Goal: Transaction & Acquisition: Subscribe to service/newsletter

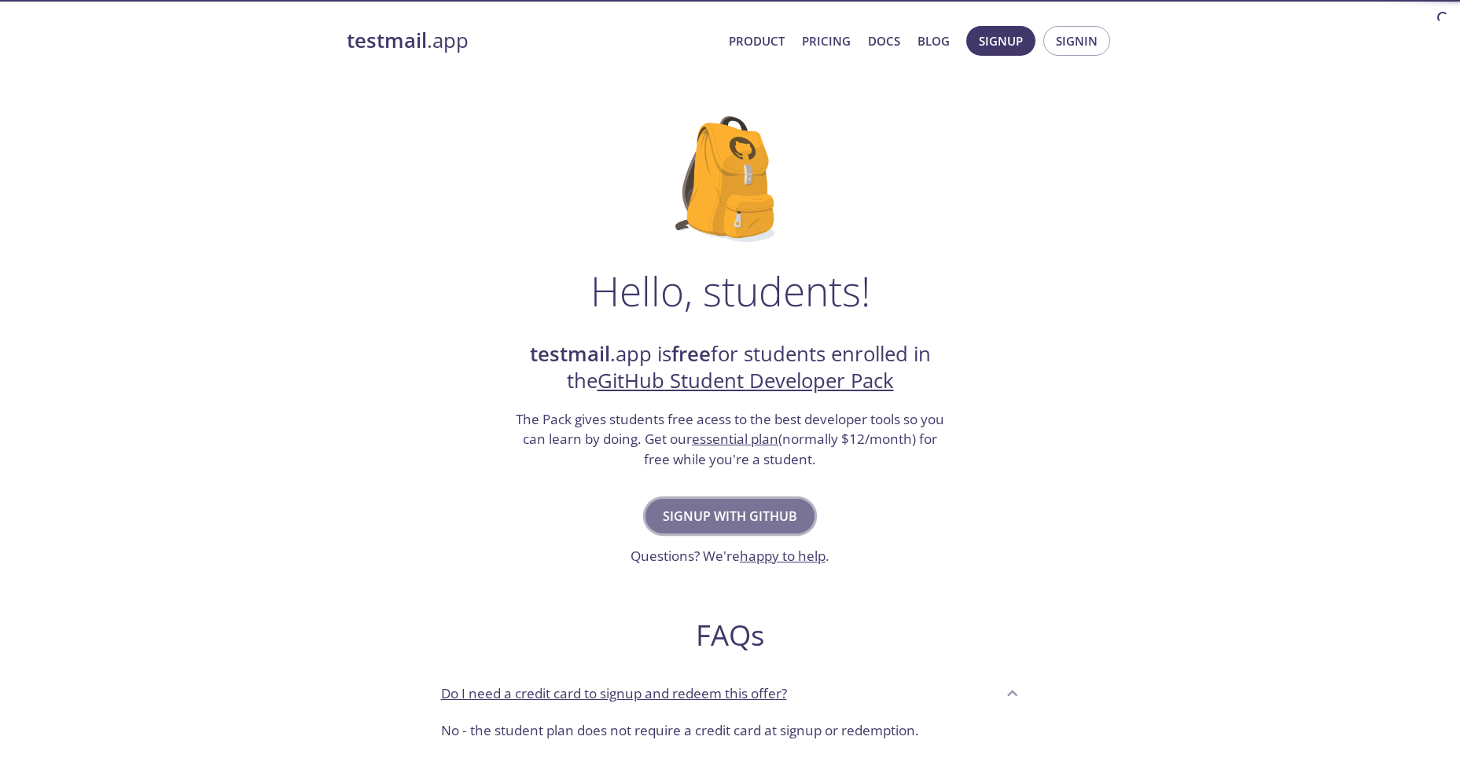
click at [683, 510] on span "Signup with GitHub" at bounding box center [730, 516] width 134 height 22
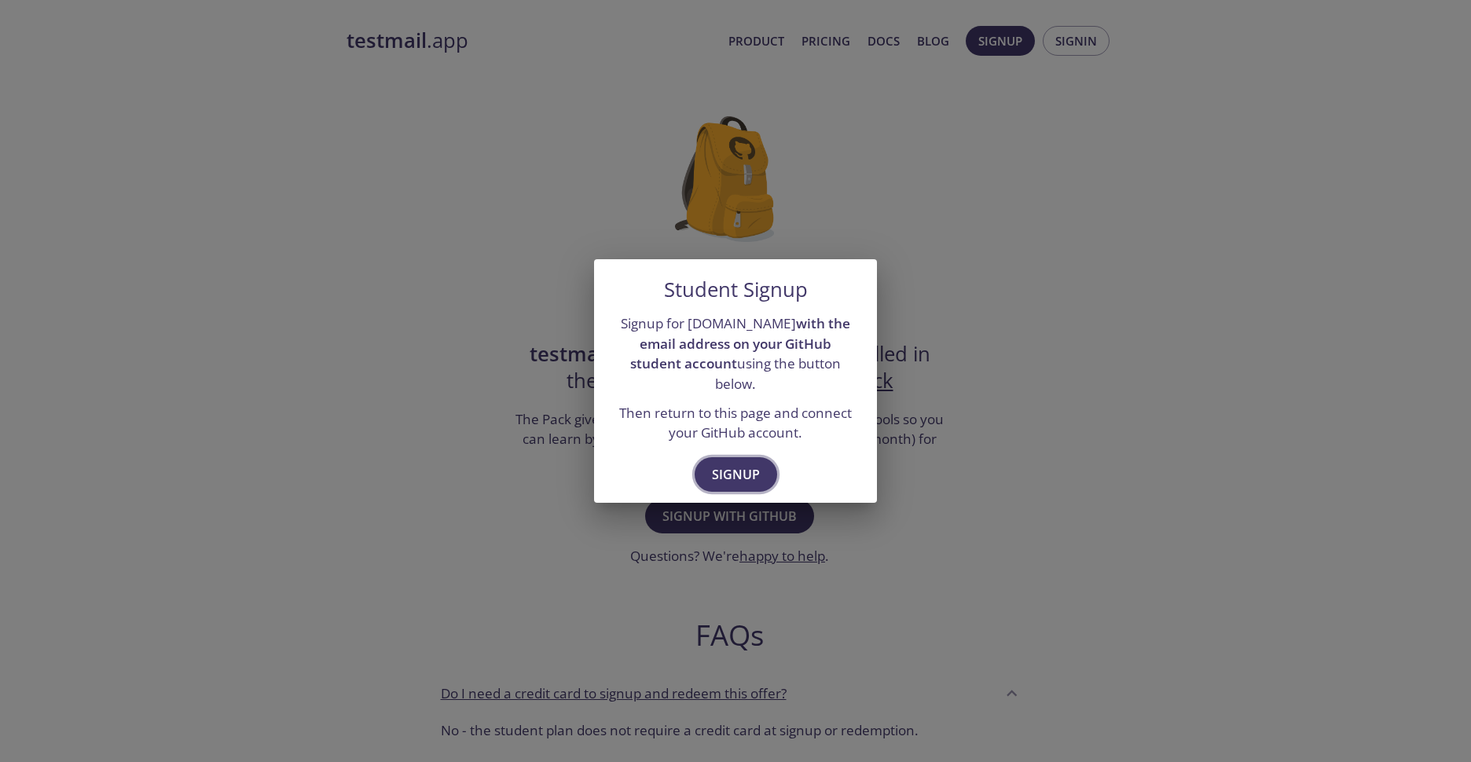
click at [720, 479] on button "Signup" at bounding box center [736, 474] width 83 height 35
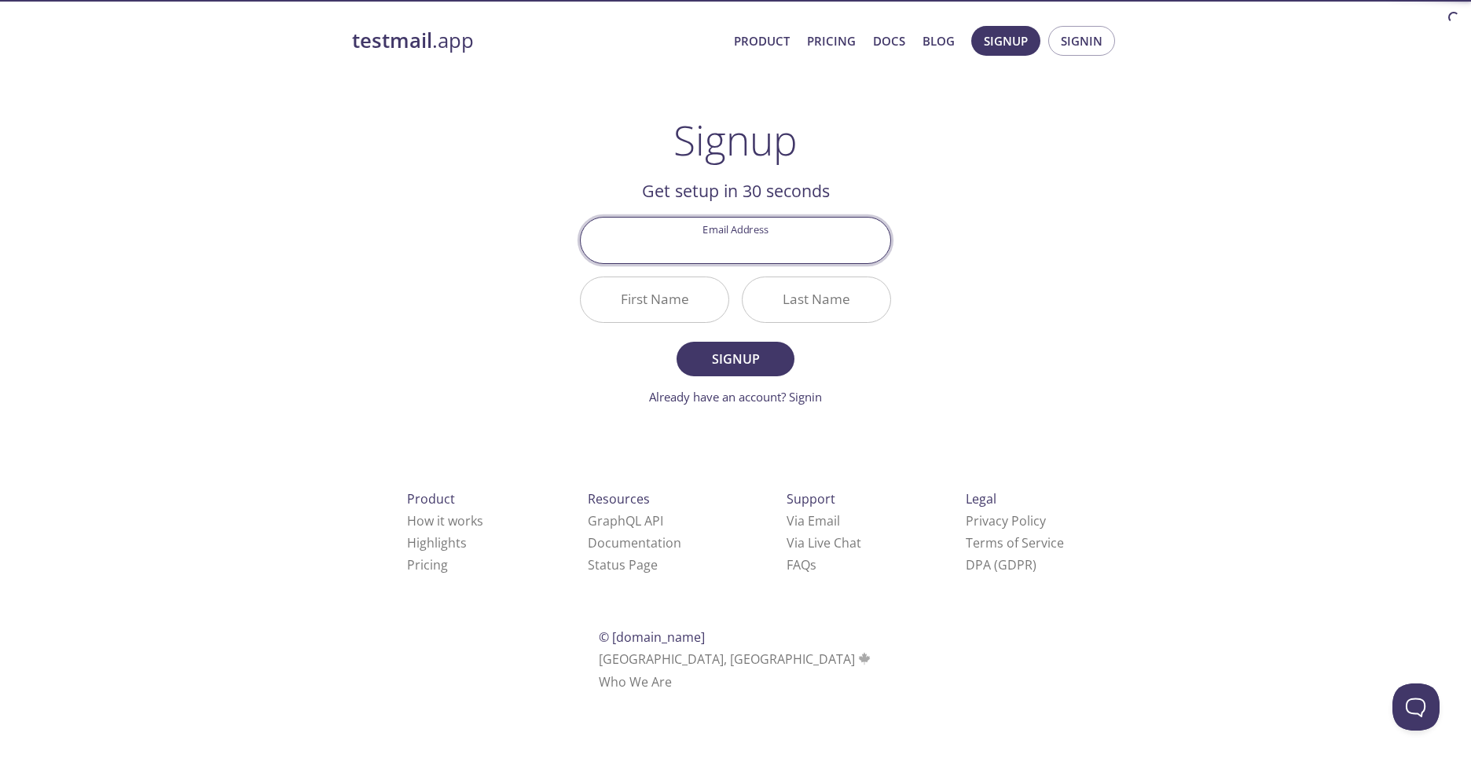
click at [786, 260] on input "Email Address" at bounding box center [736, 240] width 310 height 45
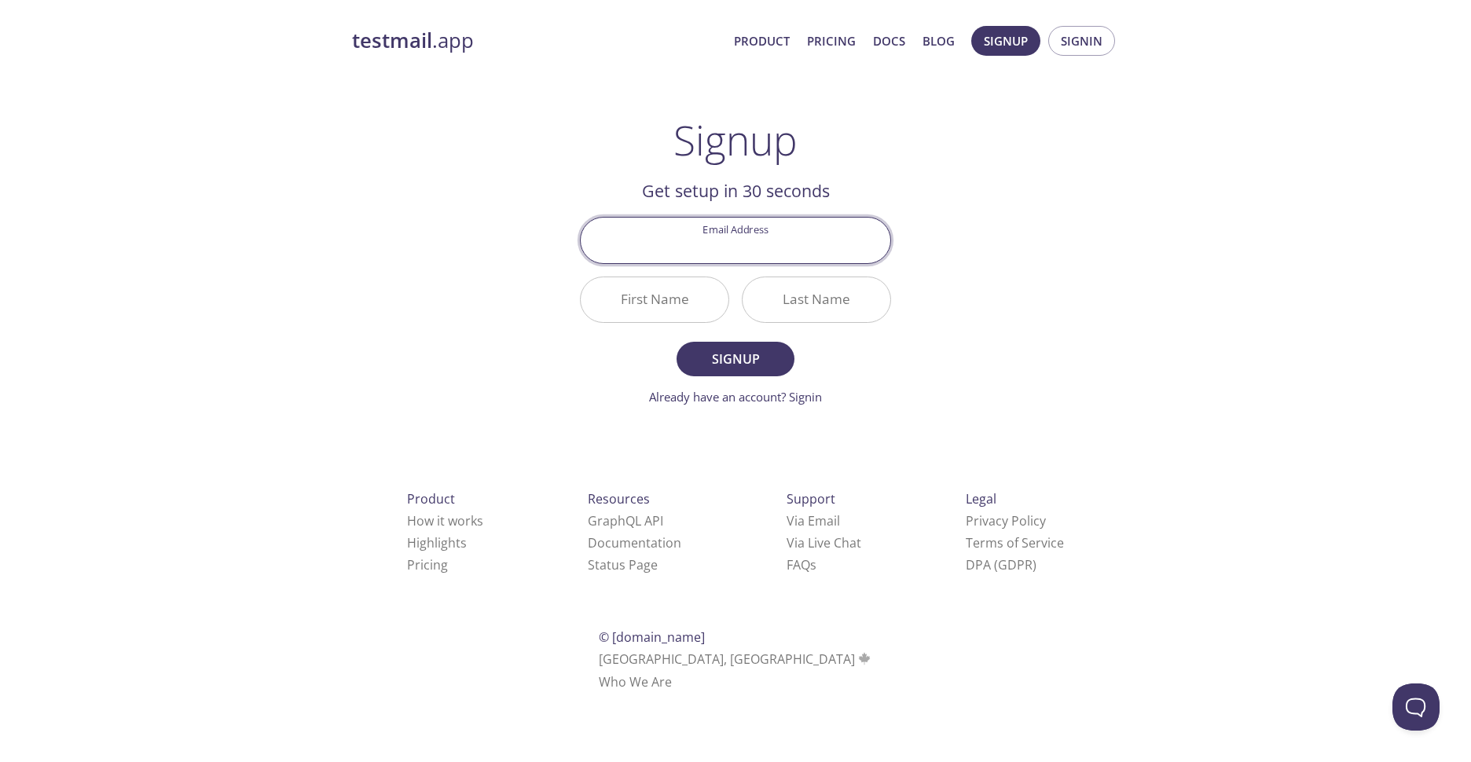
type input "hendik.suwoto@gmail.com"
click at [659, 309] on input "First Name" at bounding box center [655, 299] width 148 height 45
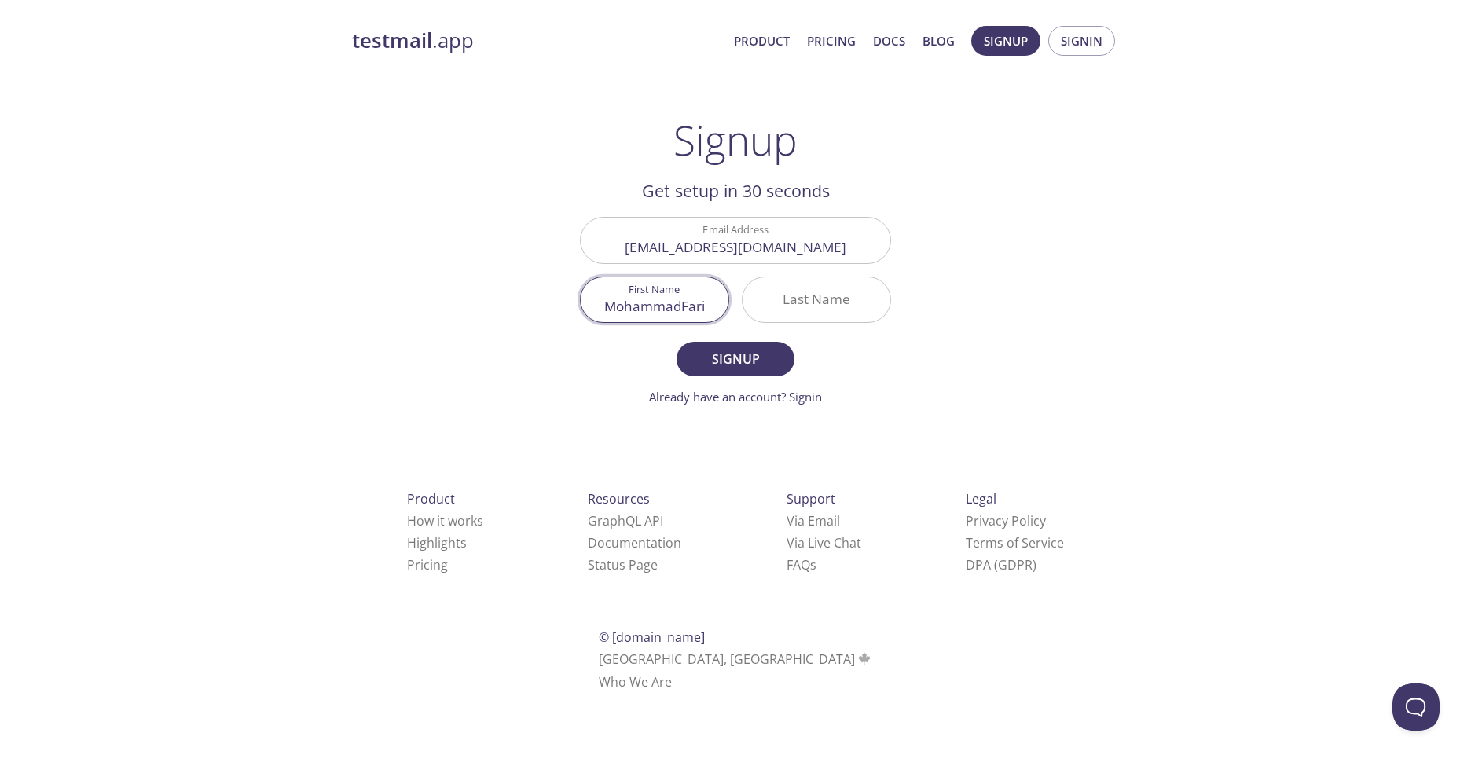
type input "MohammadFarid"
type input "Mohammad"
click at [802, 295] on input "Last Name" at bounding box center [817, 299] width 148 height 45
type input "Farid"
click at [716, 296] on input "[PERSON_NAME]" at bounding box center [655, 299] width 148 height 45
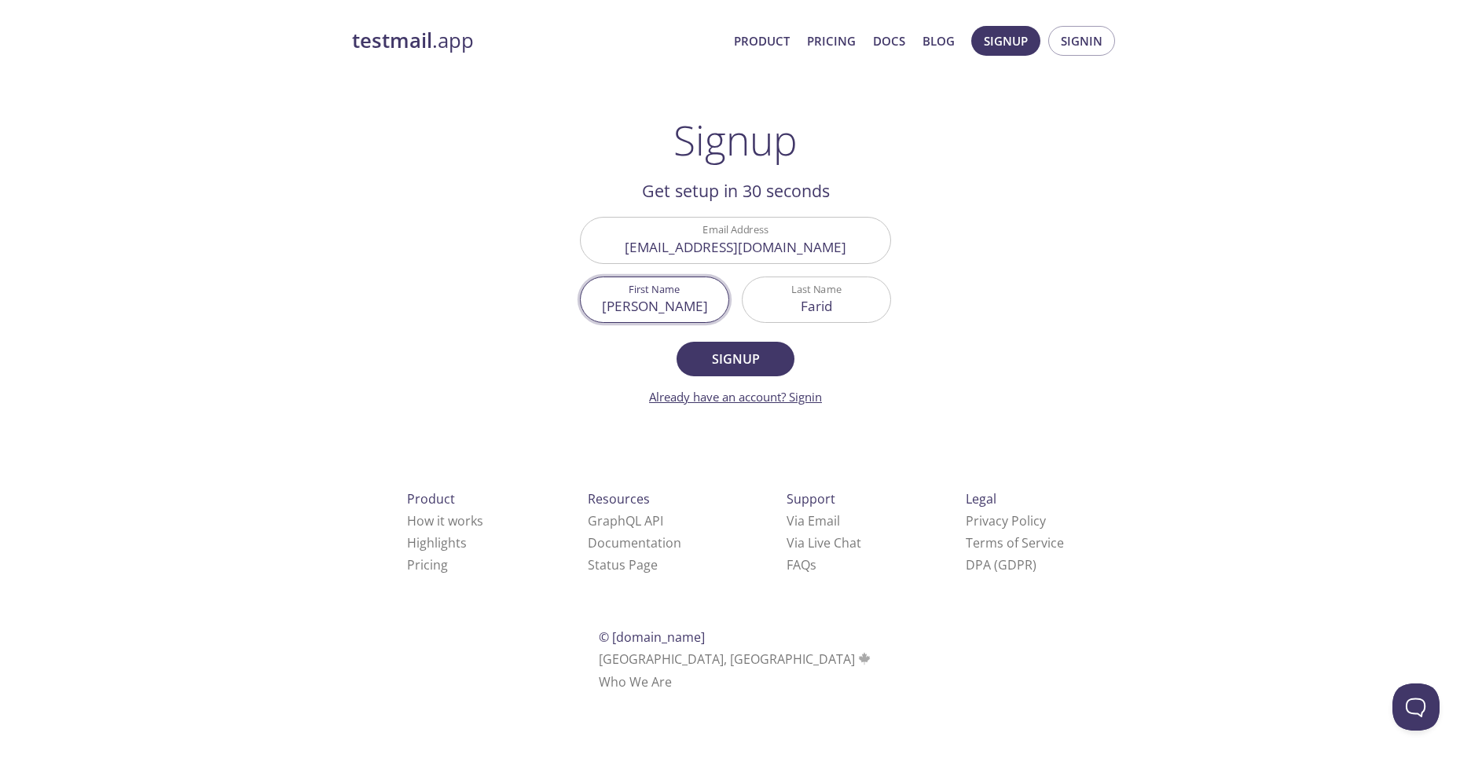
click at [786, 392] on link "Already have an account? Signin" at bounding box center [735, 397] width 173 height 16
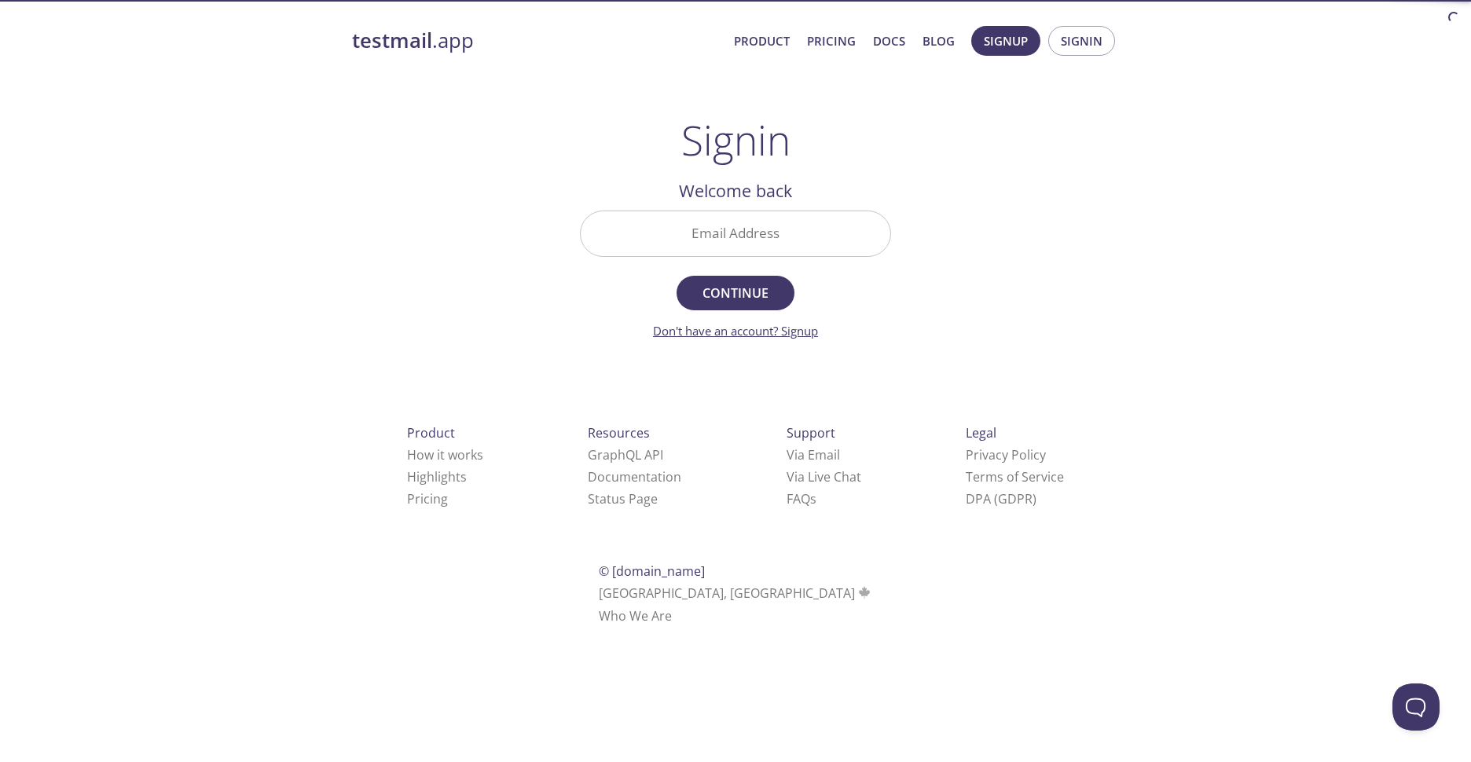
click at [773, 329] on link "Don't have an account? Signup" at bounding box center [735, 331] width 165 height 16
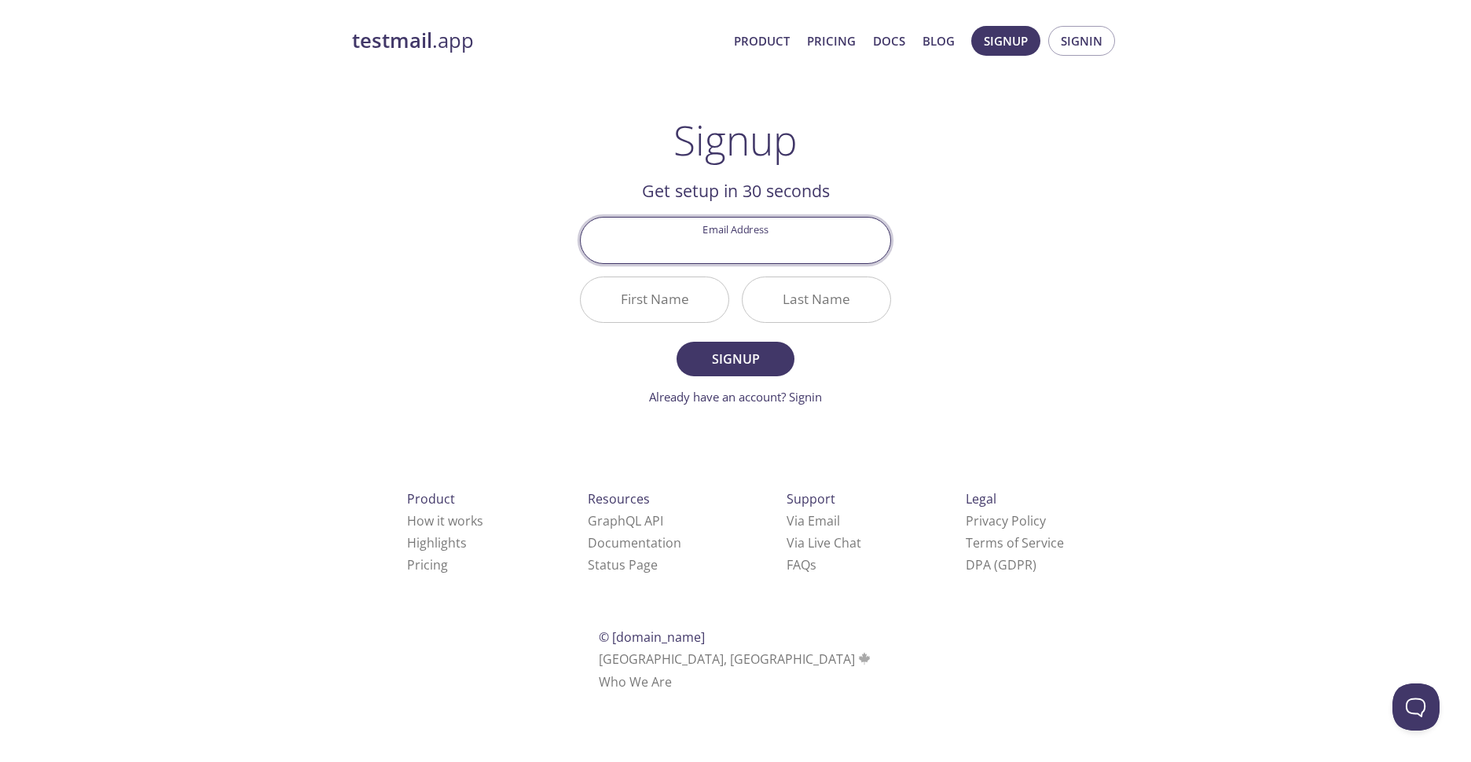
click at [755, 259] on input "Email Address" at bounding box center [736, 240] width 310 height 45
type input "[EMAIL_ADDRESS][DOMAIN_NAME]"
type input "[PERSON_NAME]"
type input "Farid"
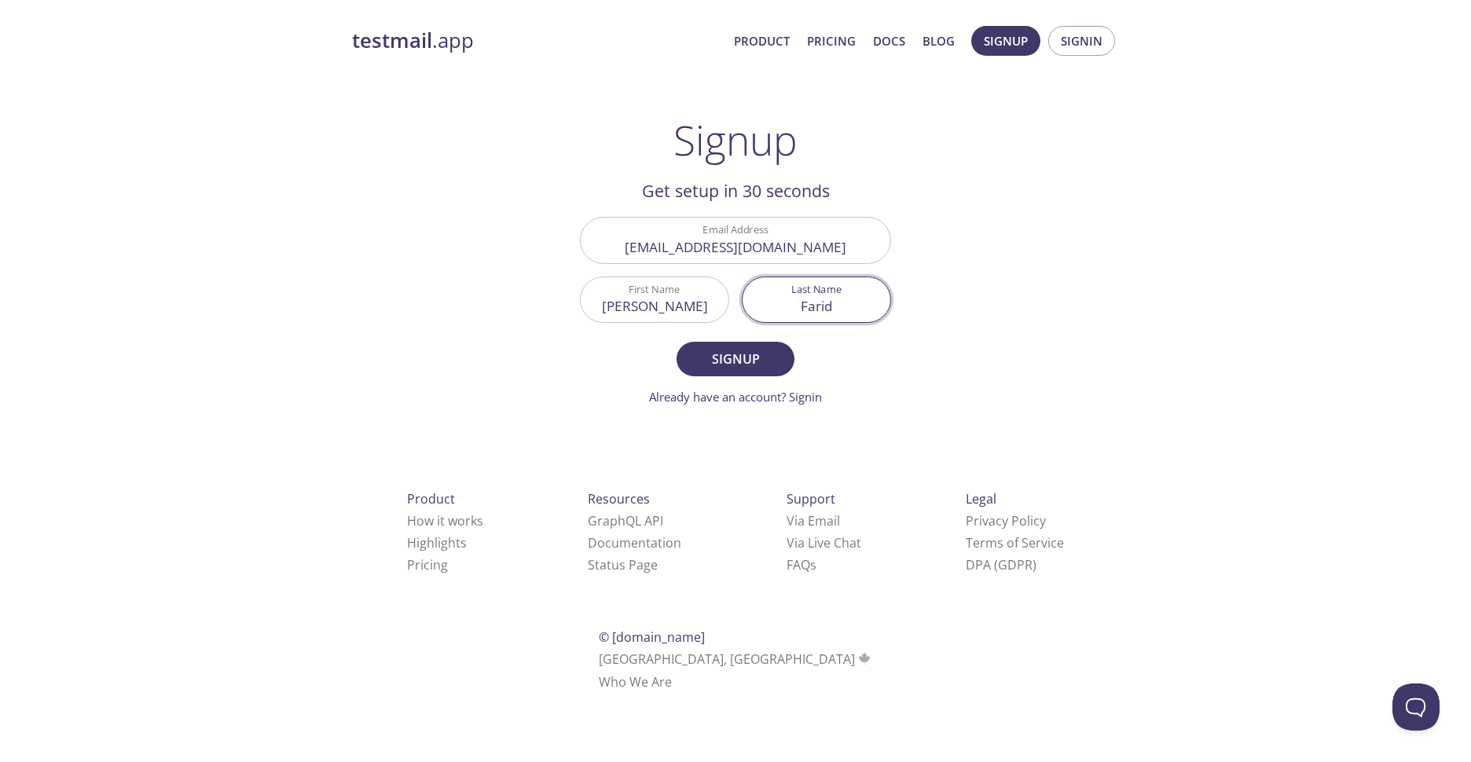
click at [869, 303] on input "Farid" at bounding box center [817, 299] width 148 height 45
click at [696, 316] on input "[PERSON_NAME]" at bounding box center [655, 299] width 148 height 45
click at [767, 340] on form "Email Address hendik.suwoto@gmail.com First Name Mohammad Last Name Farid Signu…" at bounding box center [735, 311] width 311 height 189
click at [770, 350] on span "Signup" at bounding box center [735, 359] width 83 height 22
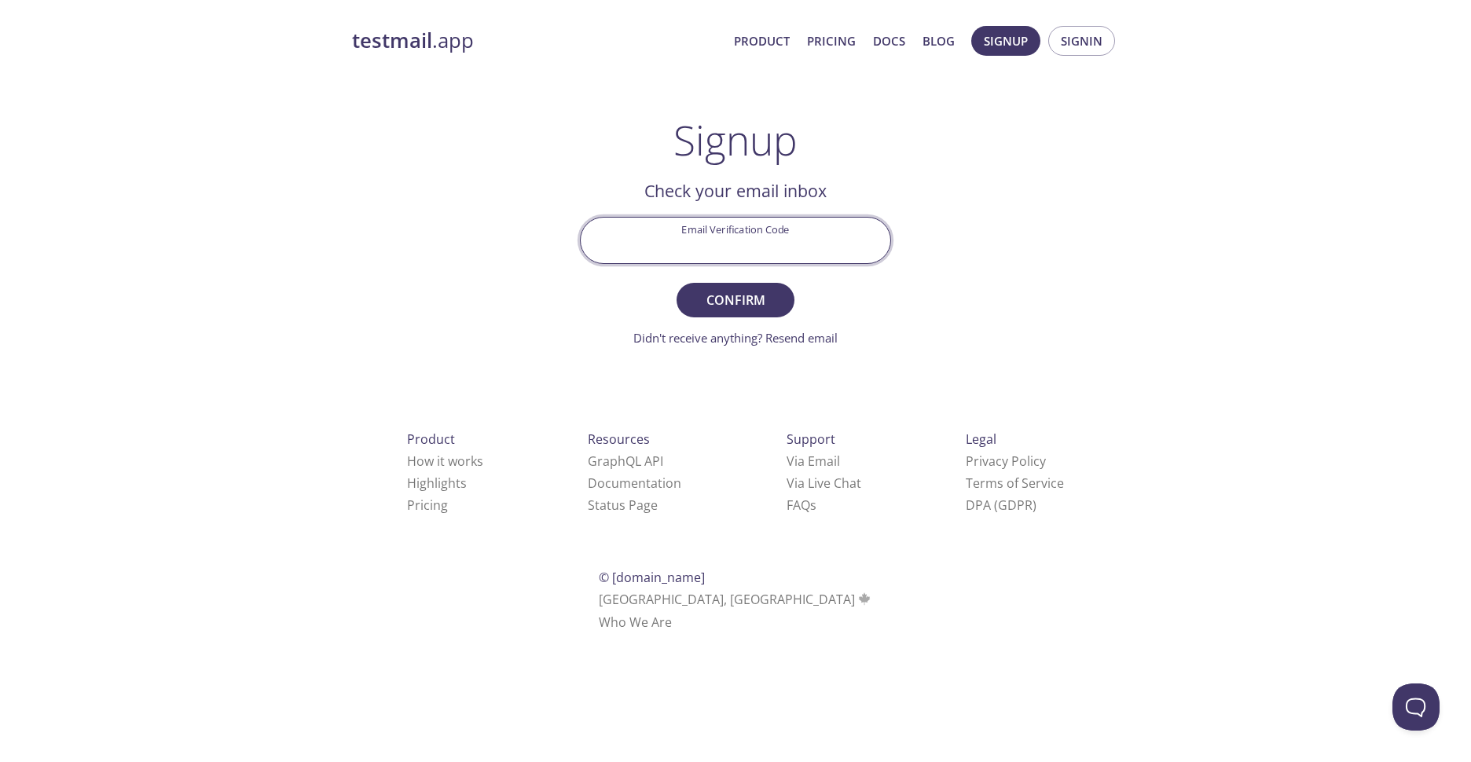
click at [815, 249] on input "Email Verification Code" at bounding box center [736, 240] width 310 height 45
paste input "UV1VYS8"
type input "UV1VYS8"
click at [767, 295] on span "Confirm" at bounding box center [735, 300] width 83 height 22
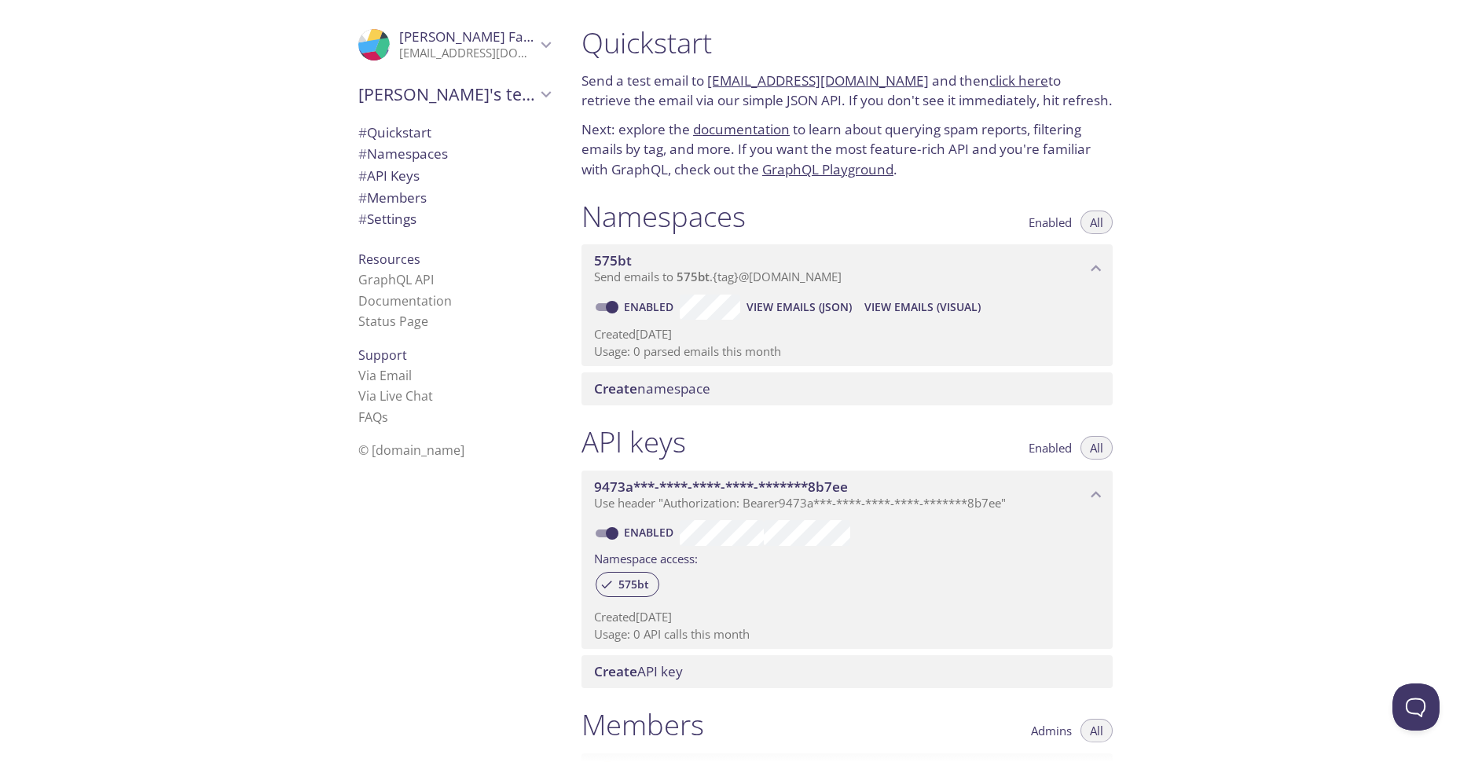
click at [719, 285] on div "575bt Send emails to 575bt . {tag} @inbox.testmail.app" at bounding box center [847, 268] width 531 height 49
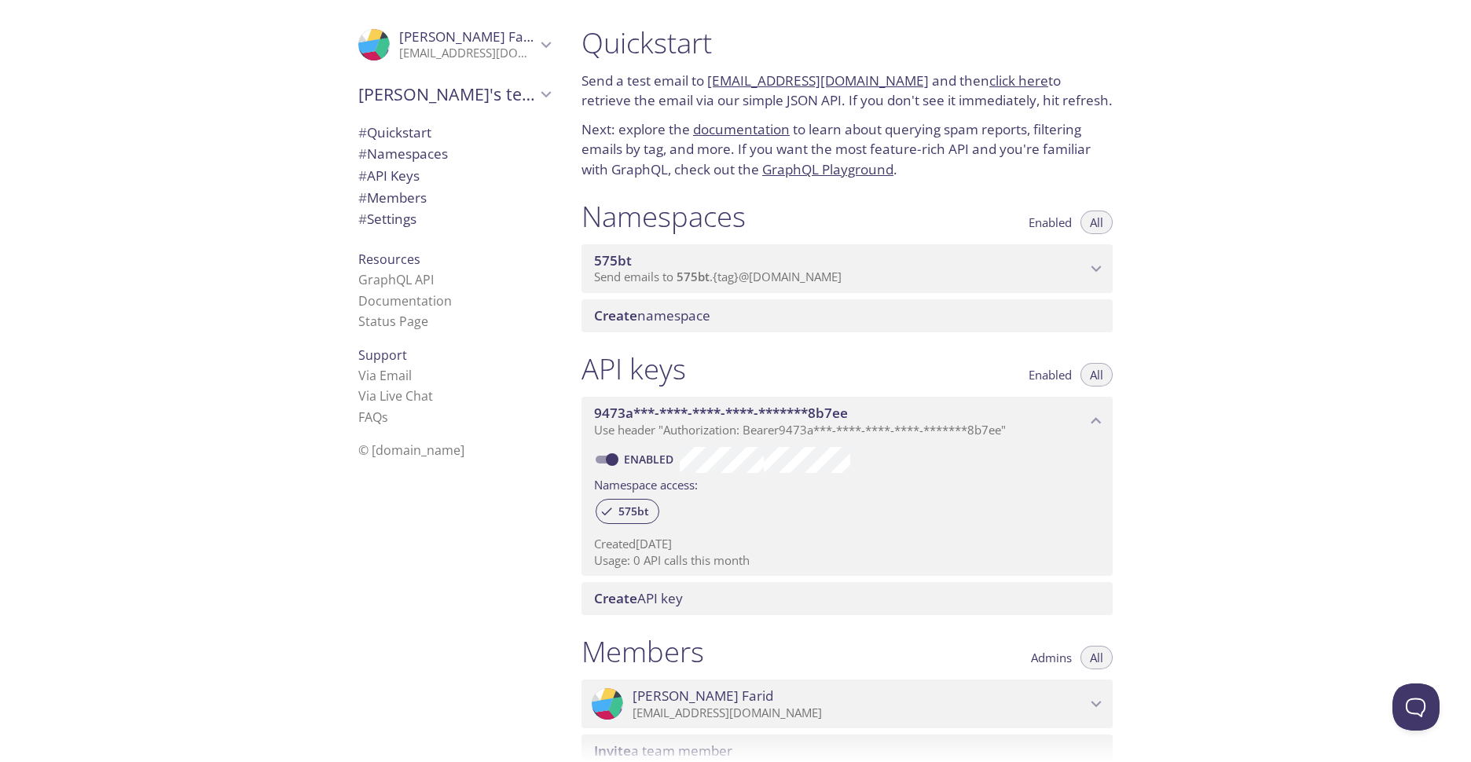
click at [745, 281] on span "Send emails to 575bt . {tag} @inbox.testmail.app" at bounding box center [718, 277] width 248 height 16
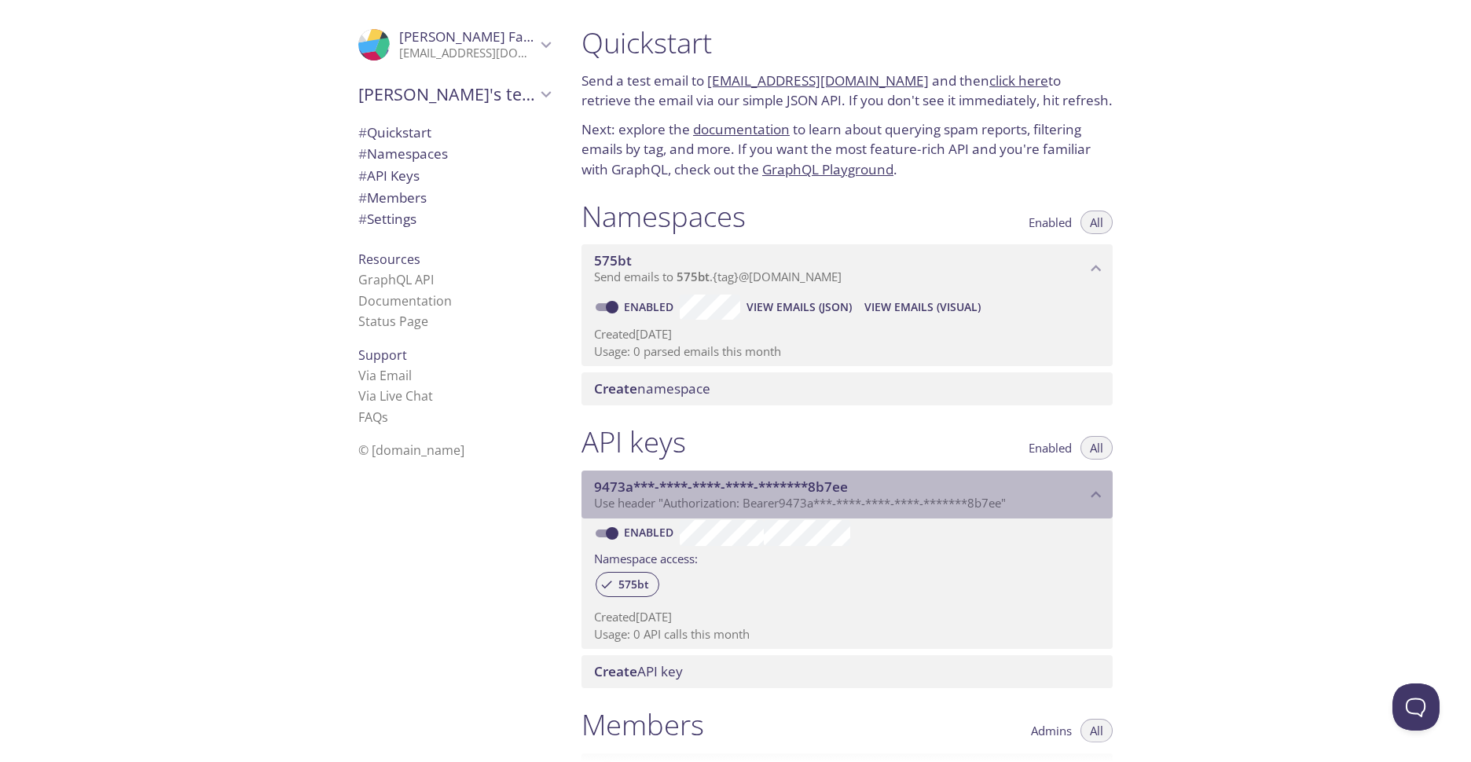
click at [700, 512] on div "9473a***-****-****-****-*******8b7ee Use header "Authorization: Bearer 9473a***…" at bounding box center [847, 495] width 531 height 49
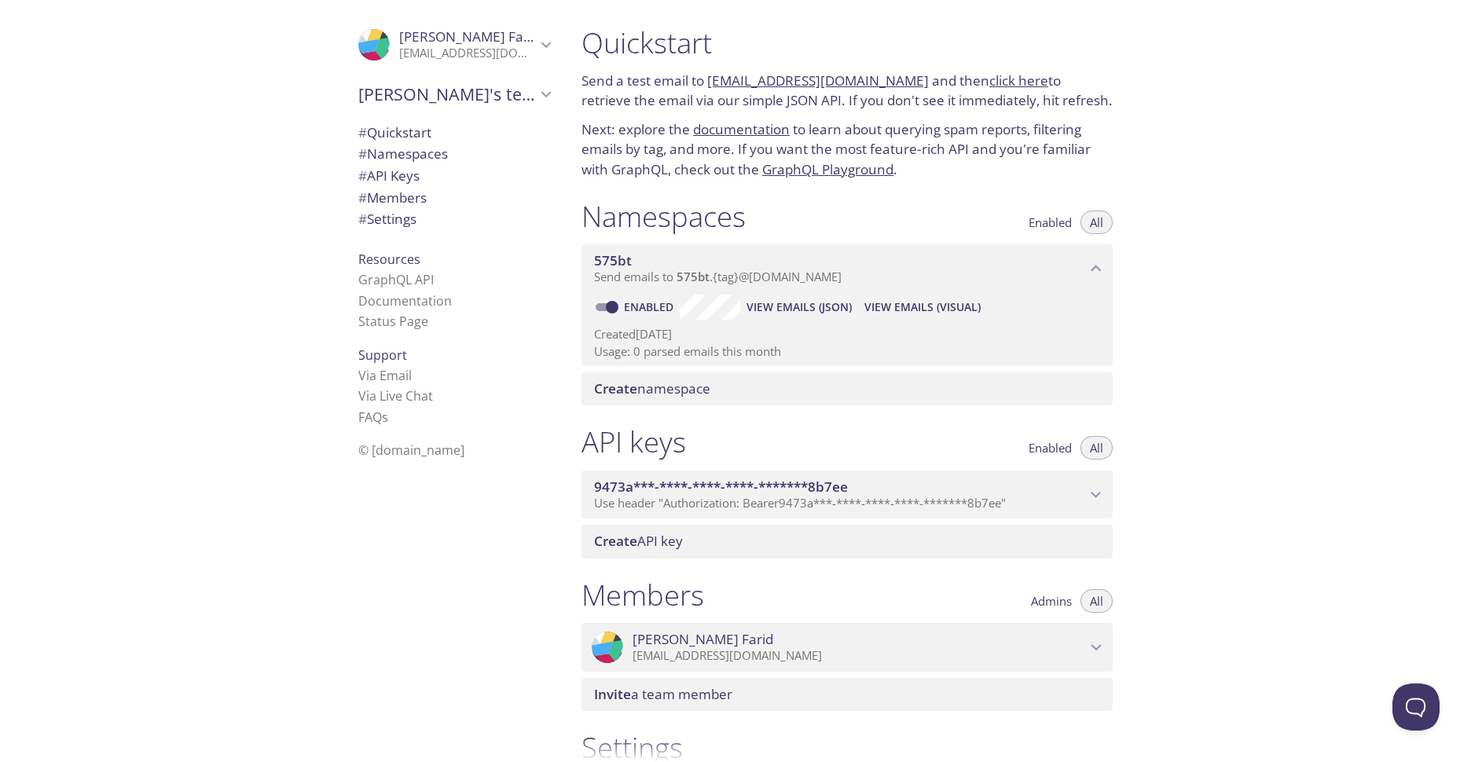
click at [702, 505] on span "Use header "Authorization: Bearer 9473a***-****-****-****-*******8b7ee "" at bounding box center [800, 503] width 412 height 16
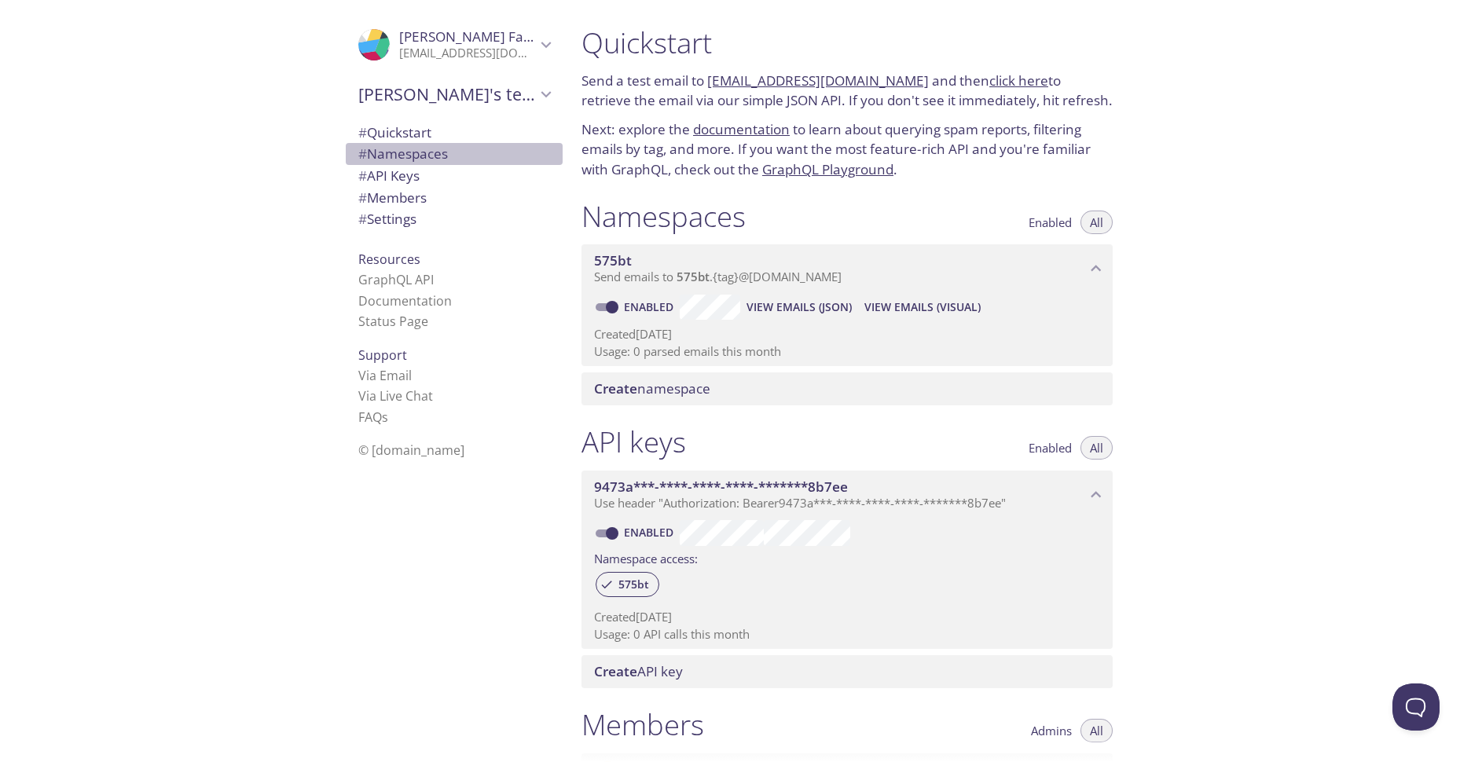
click at [471, 151] on span "# Namespaces" at bounding box center [454, 154] width 192 height 20
click at [476, 104] on span "Mohammad's team" at bounding box center [447, 94] width 178 height 22
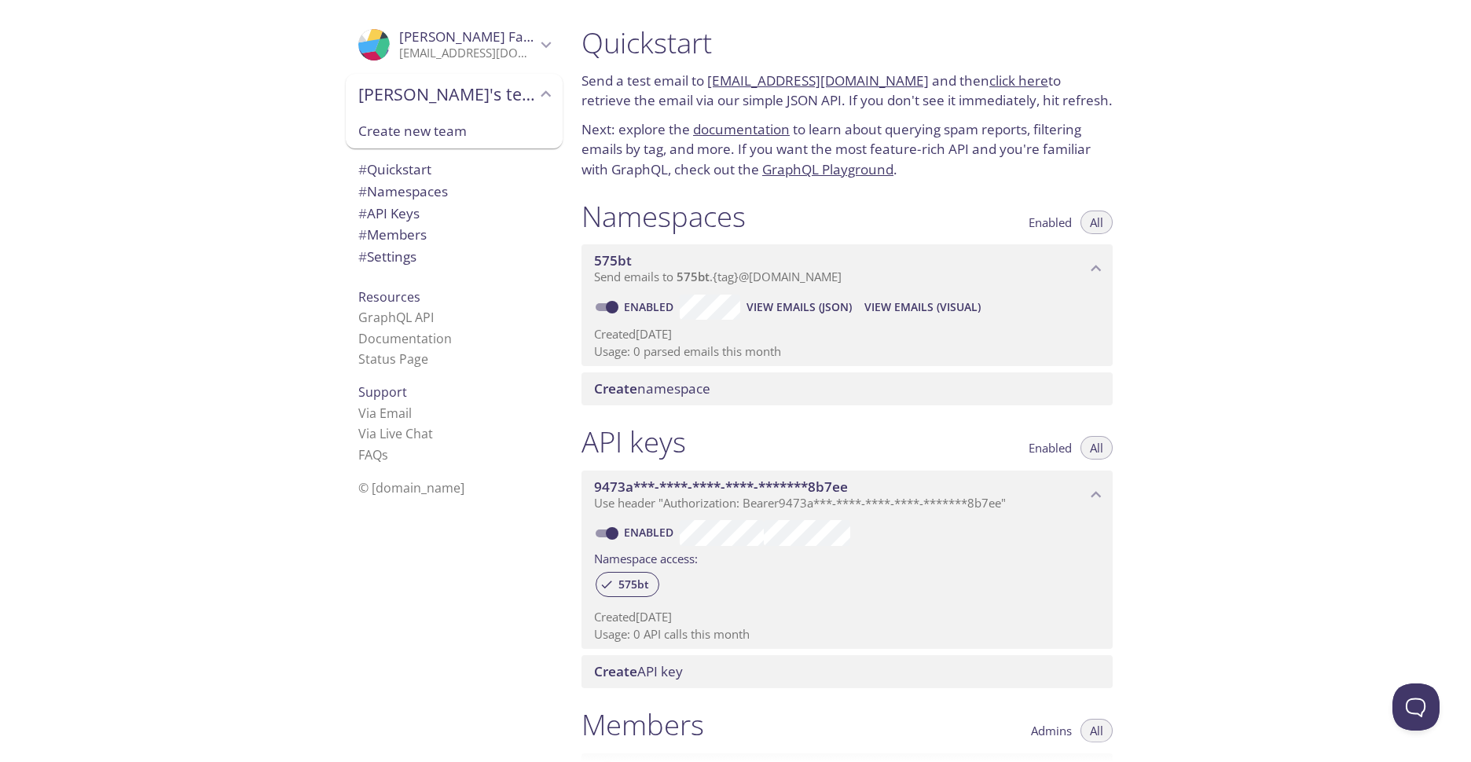
click at [453, 156] on div "# Quickstart # Namespaces # API Keys # Members # Settings" at bounding box center [454, 217] width 217 height 125
click at [456, 168] on span "# Quickstart" at bounding box center [454, 170] width 192 height 20
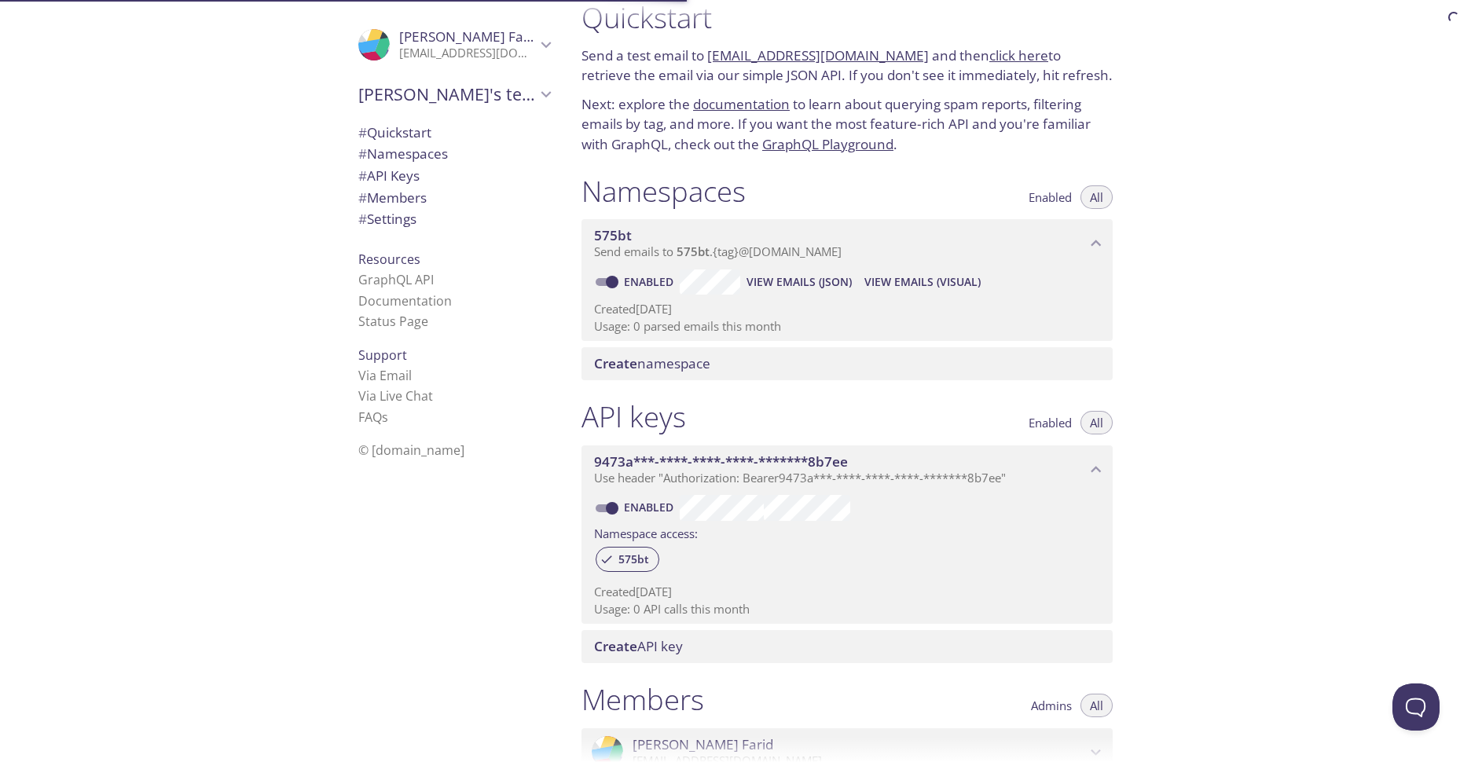
click at [447, 215] on span "# Settings" at bounding box center [454, 219] width 192 height 20
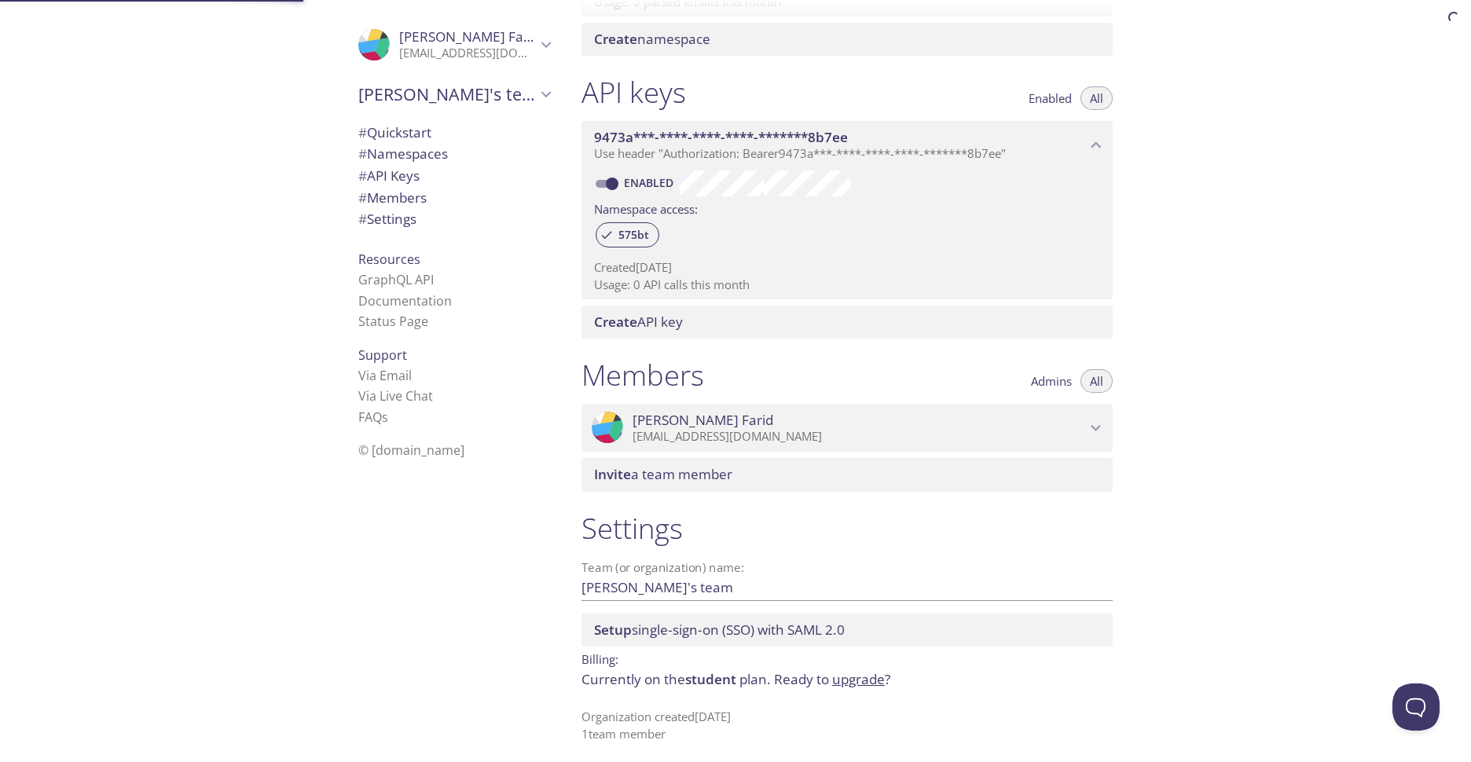
scroll to position [355, 0]
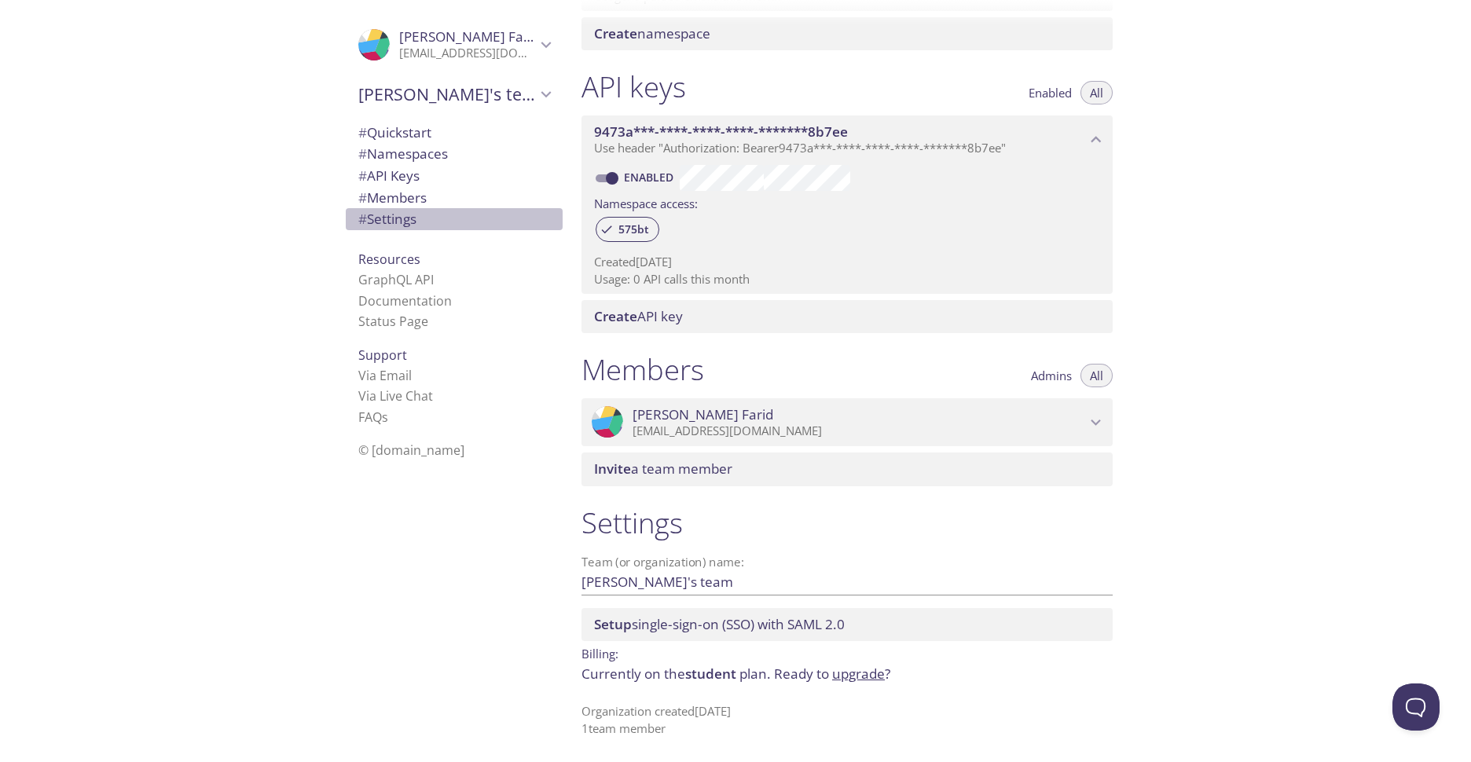
click at [448, 209] on span "# Settings" at bounding box center [454, 219] width 192 height 20
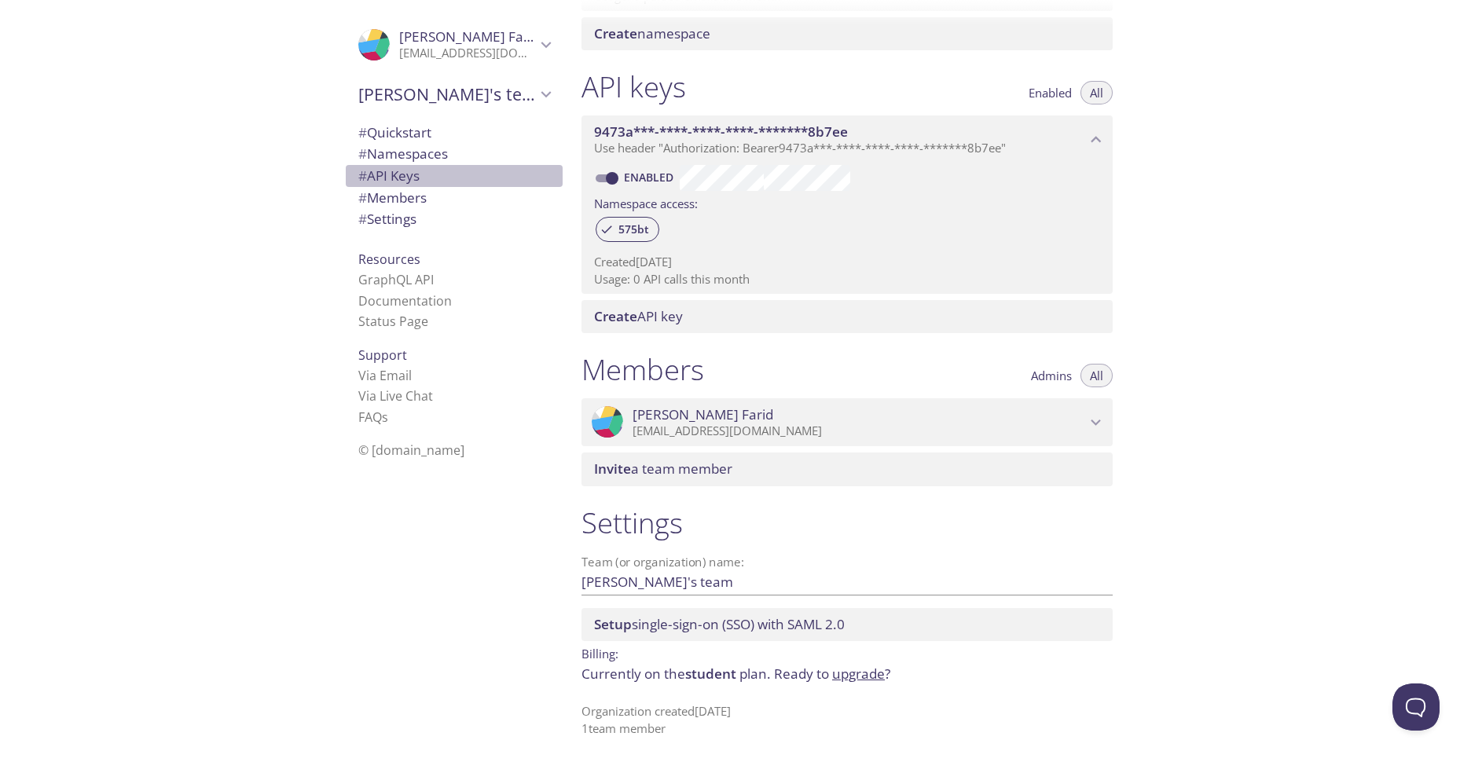
click at [457, 185] on span "# API Keys" at bounding box center [454, 176] width 192 height 20
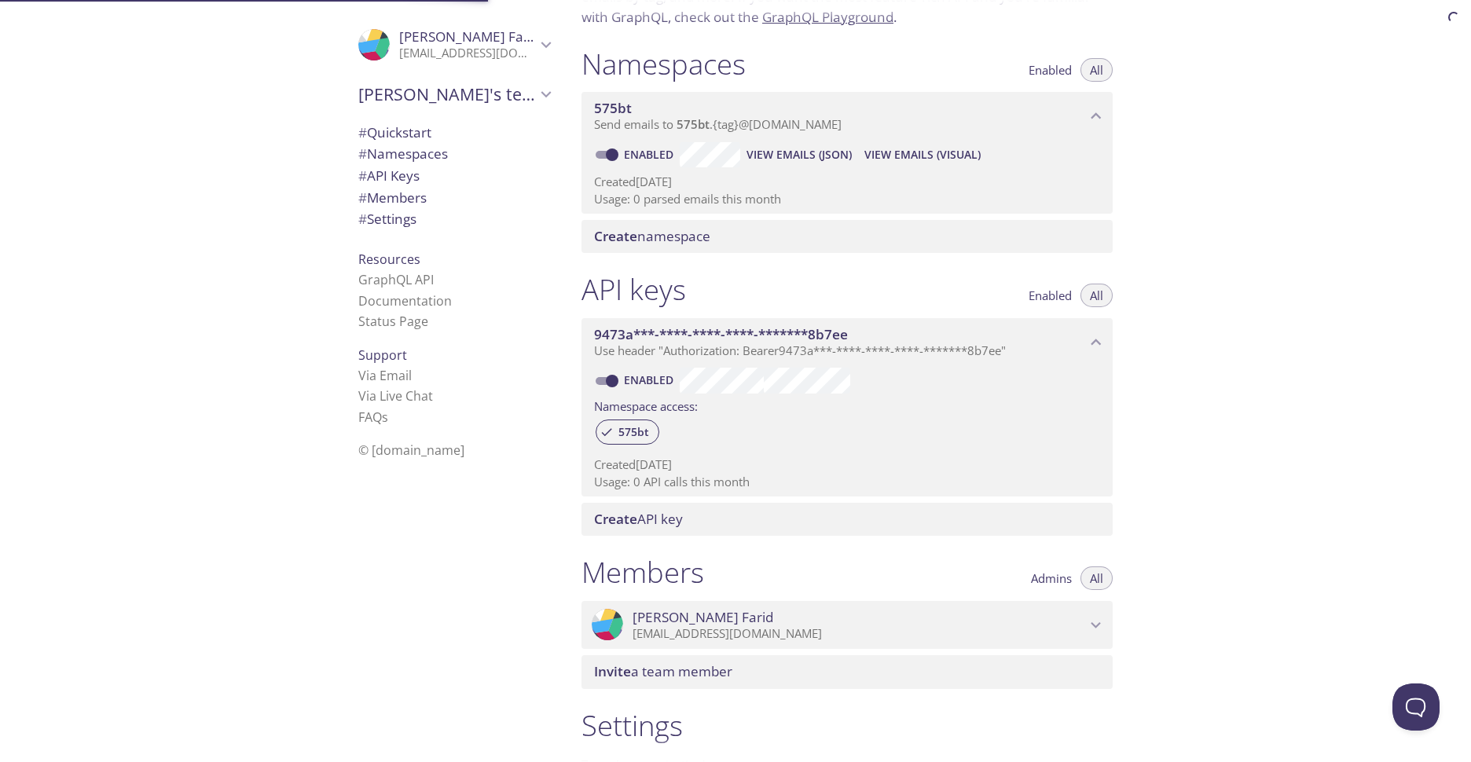
scroll to position [119, 0]
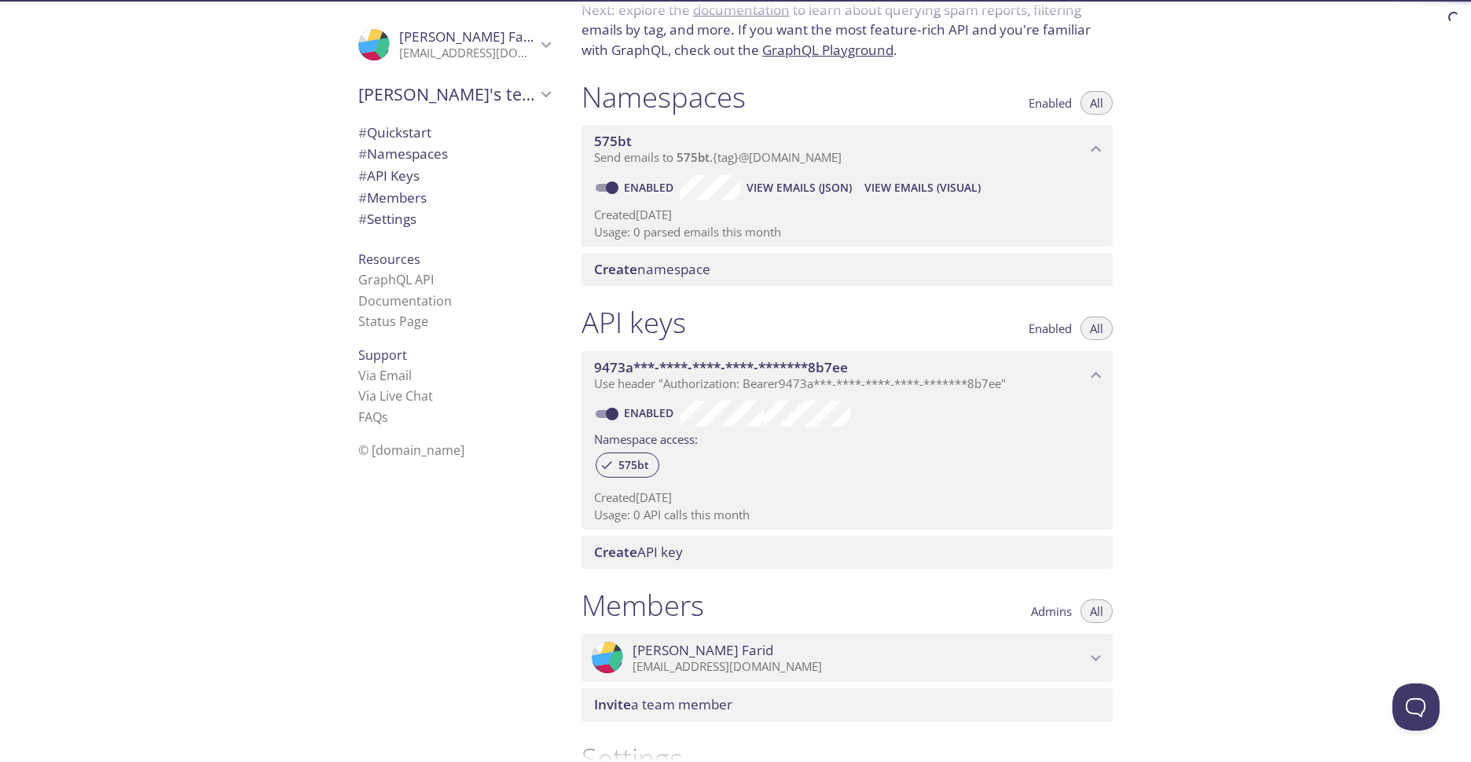
click at [840, 370] on span "9473a***-****-****-****-*******8b7ee" at bounding box center [721, 367] width 254 height 18
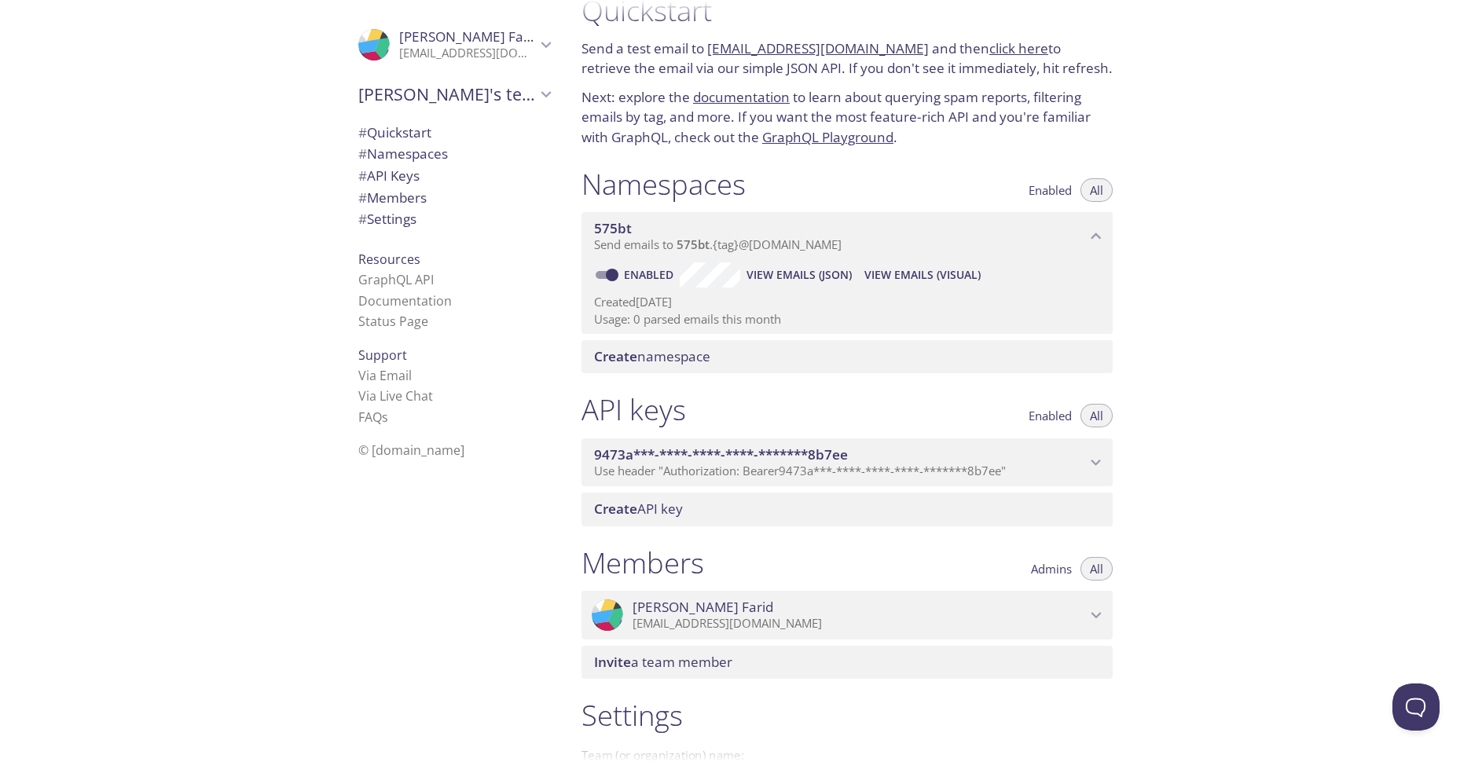
scroll to position [0, 0]
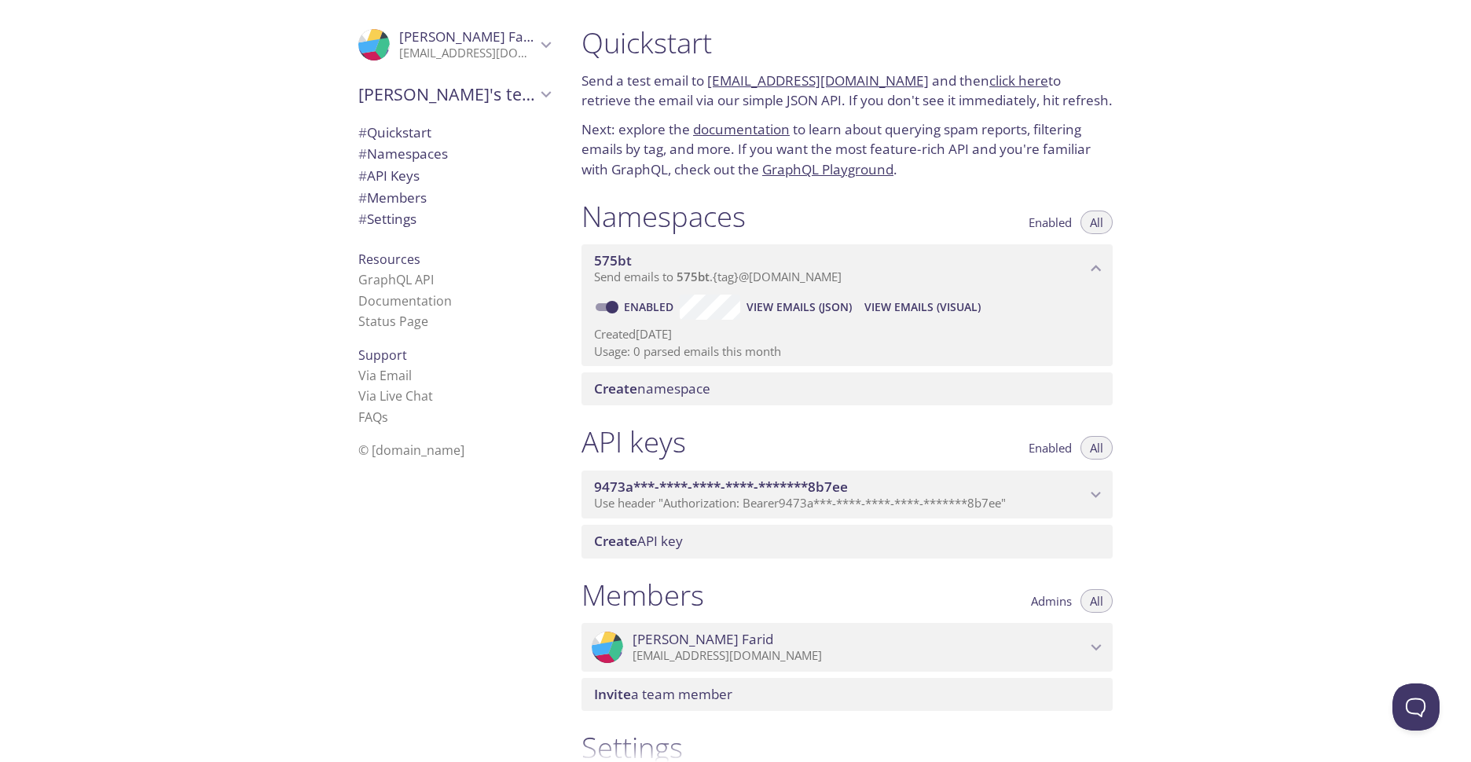
click at [798, 358] on p "Usage: 0 parsed emails this month" at bounding box center [847, 351] width 506 height 17
click at [898, 315] on span "View Emails (Visual)" at bounding box center [923, 307] width 116 height 19
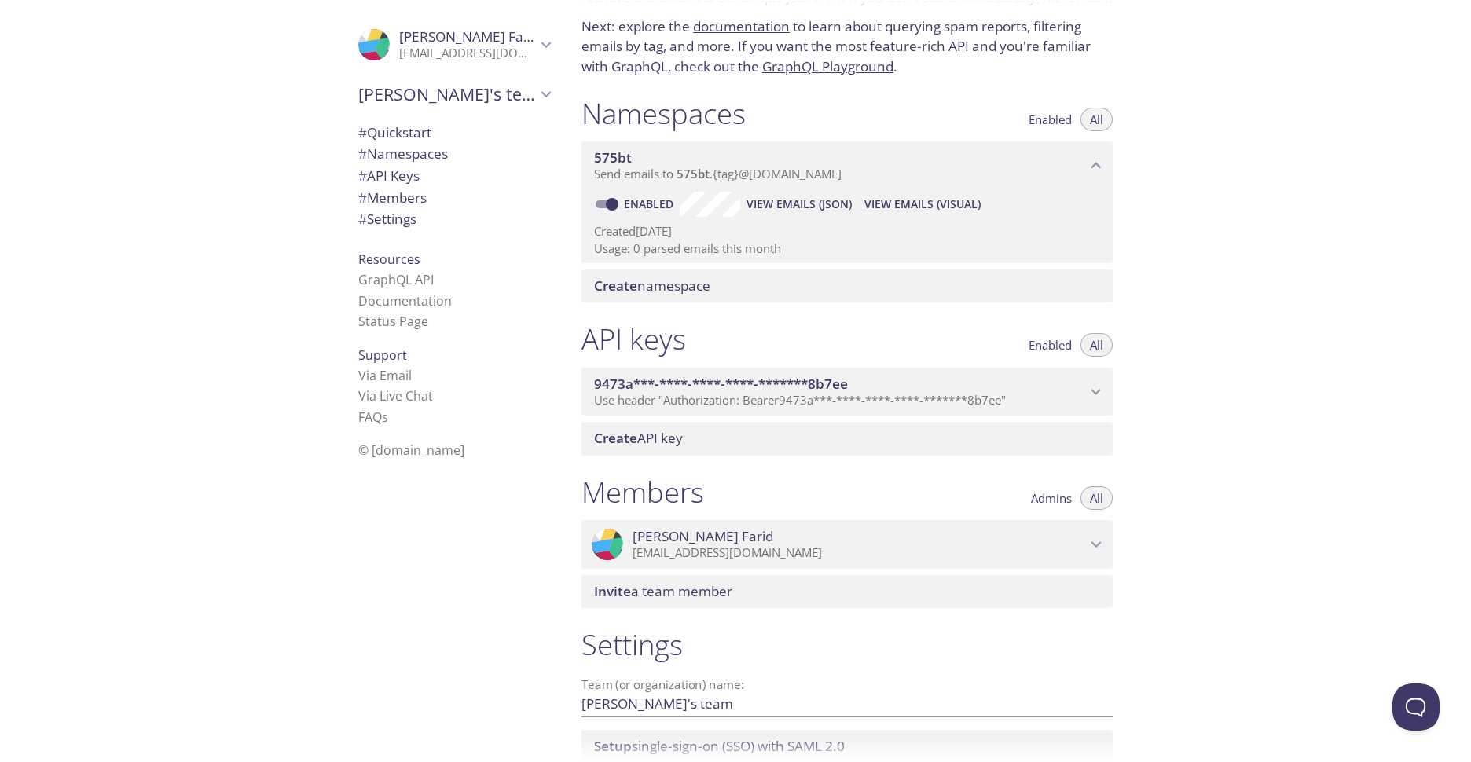
scroll to position [68, 0]
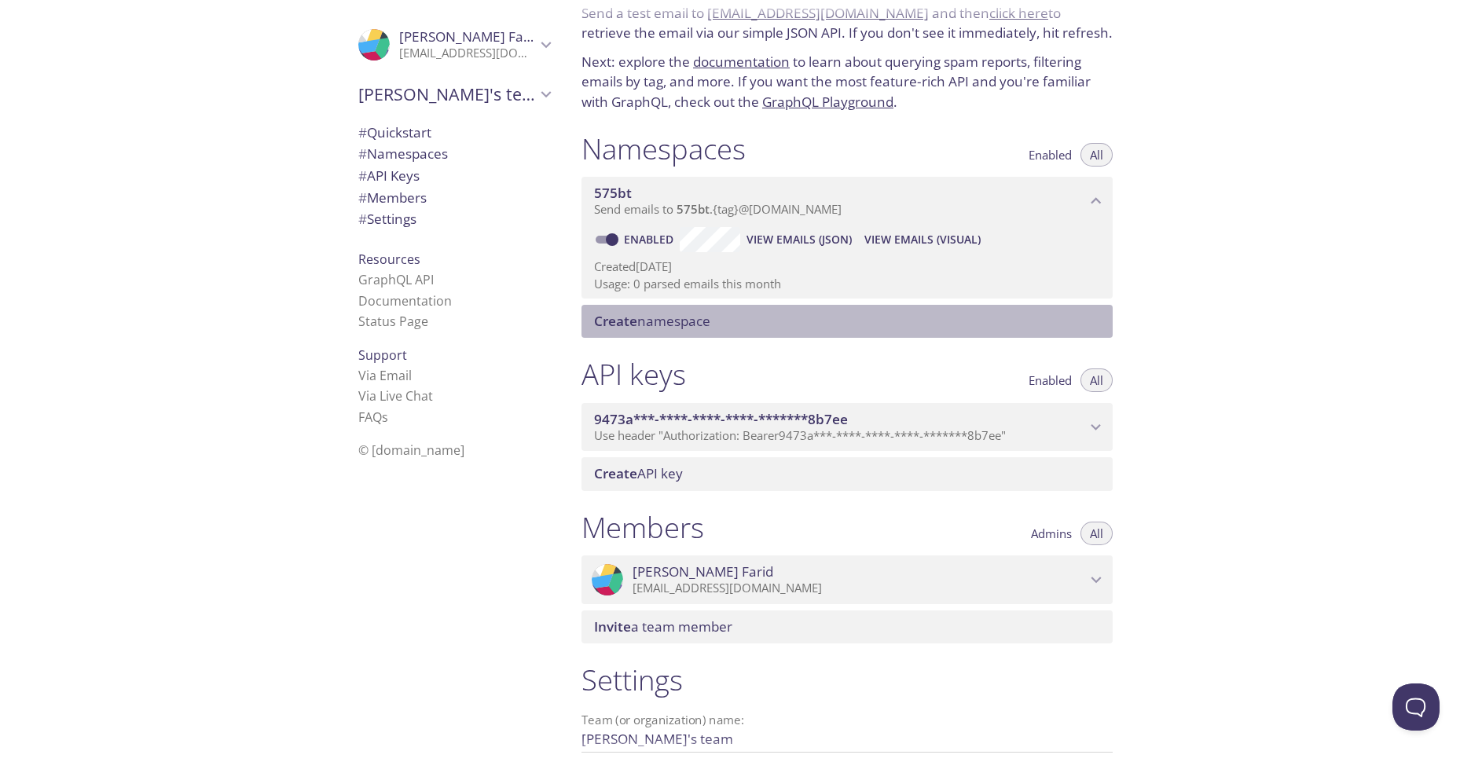
click at [613, 326] on span "Create" at bounding box center [615, 321] width 43 height 18
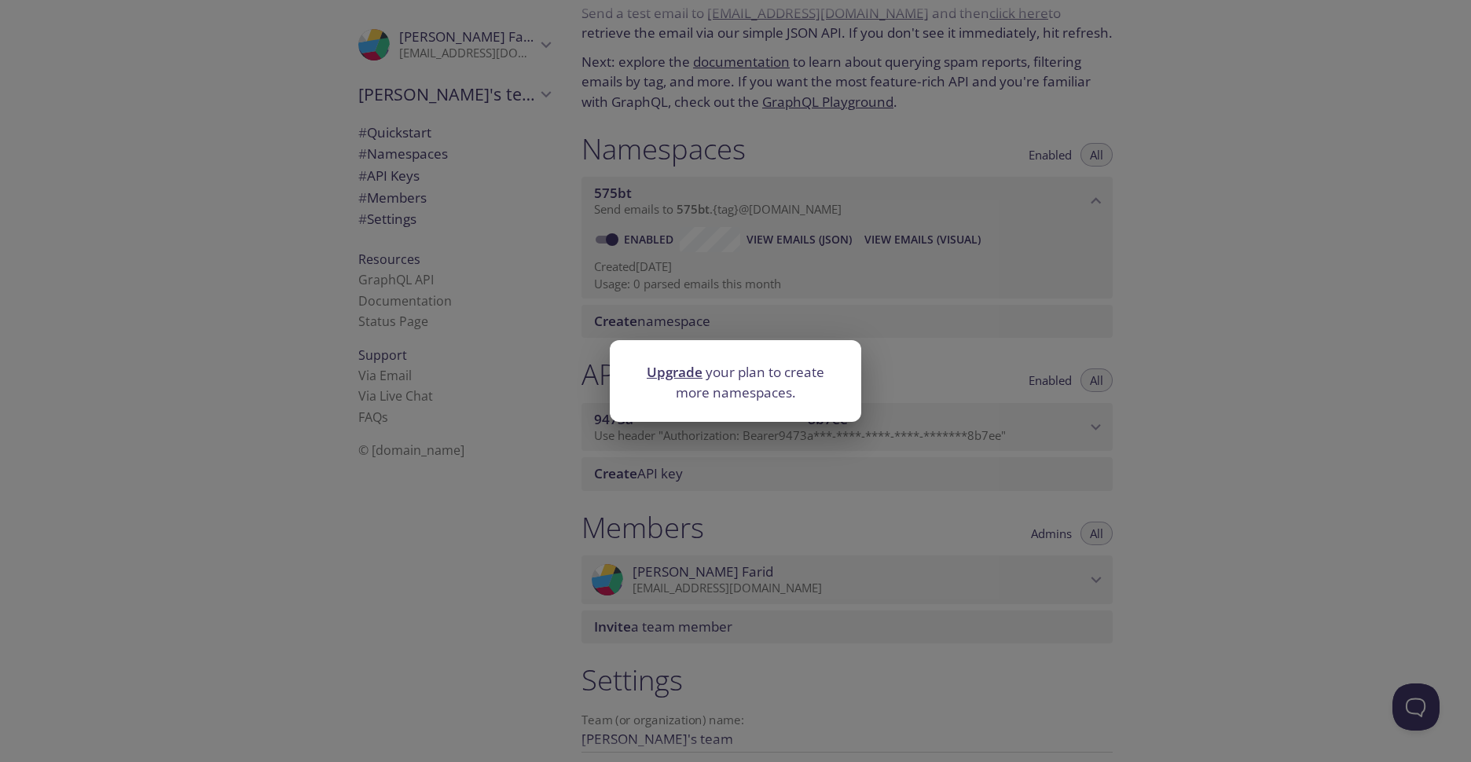
click at [682, 365] on link "Upgrade" at bounding box center [675, 372] width 56 height 18
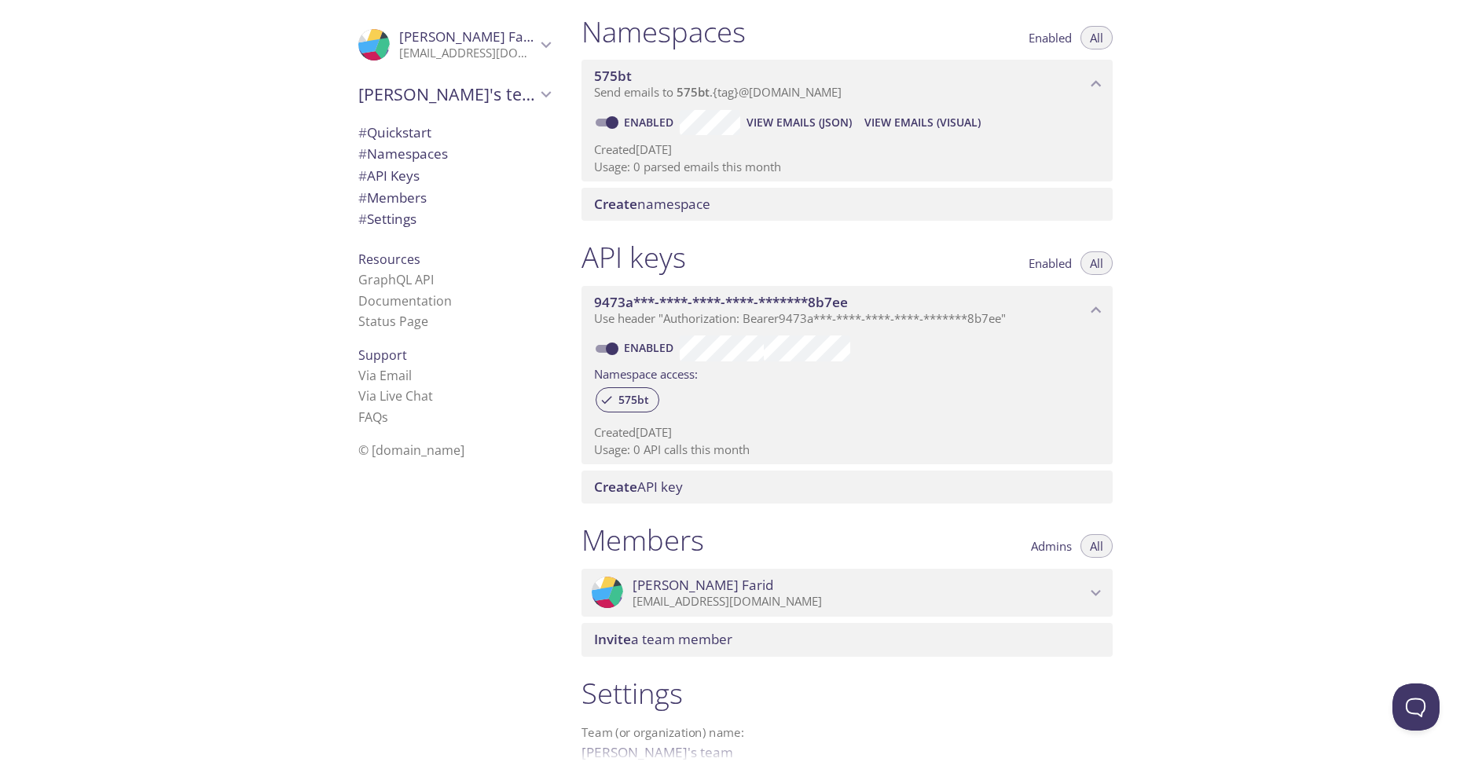
scroll to position [119, 0]
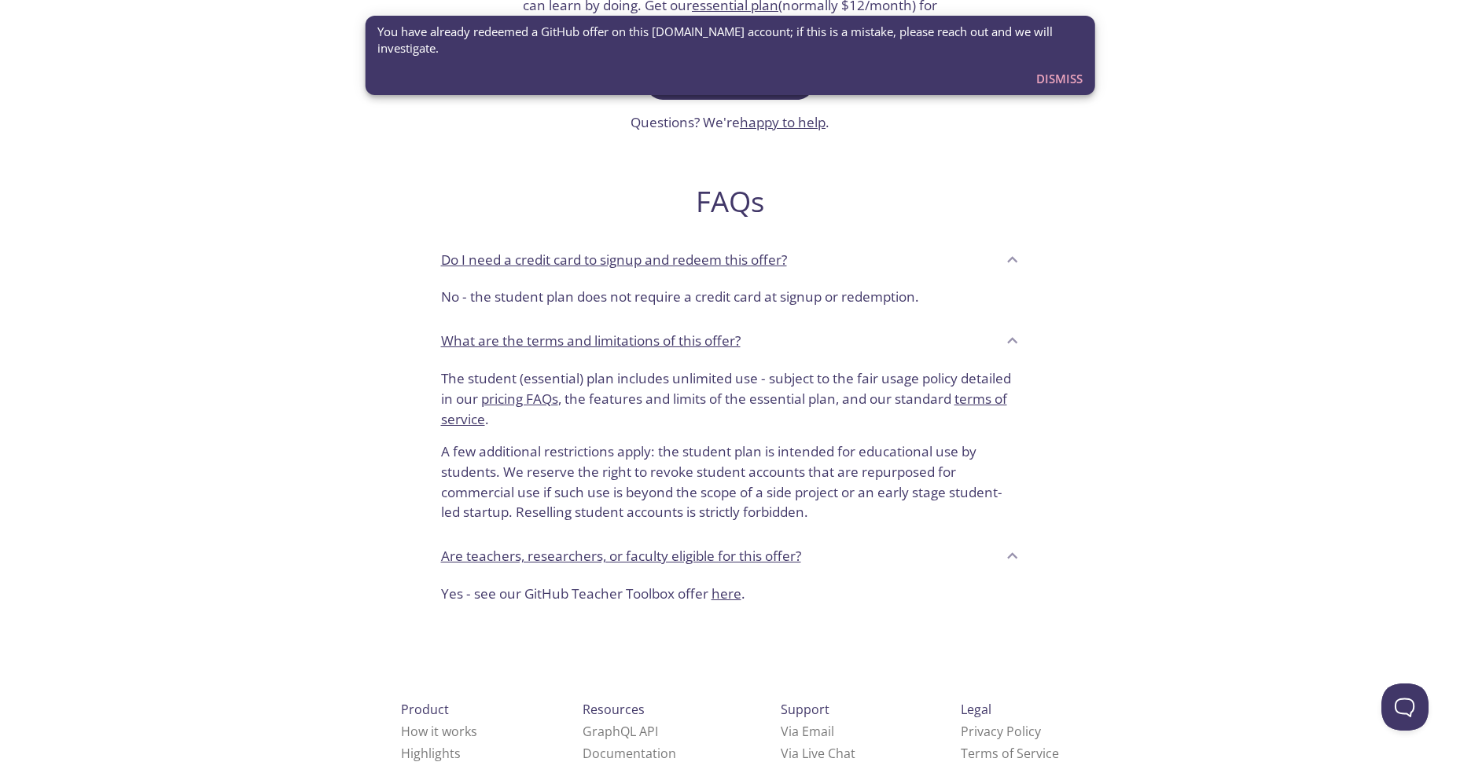
scroll to position [502, 0]
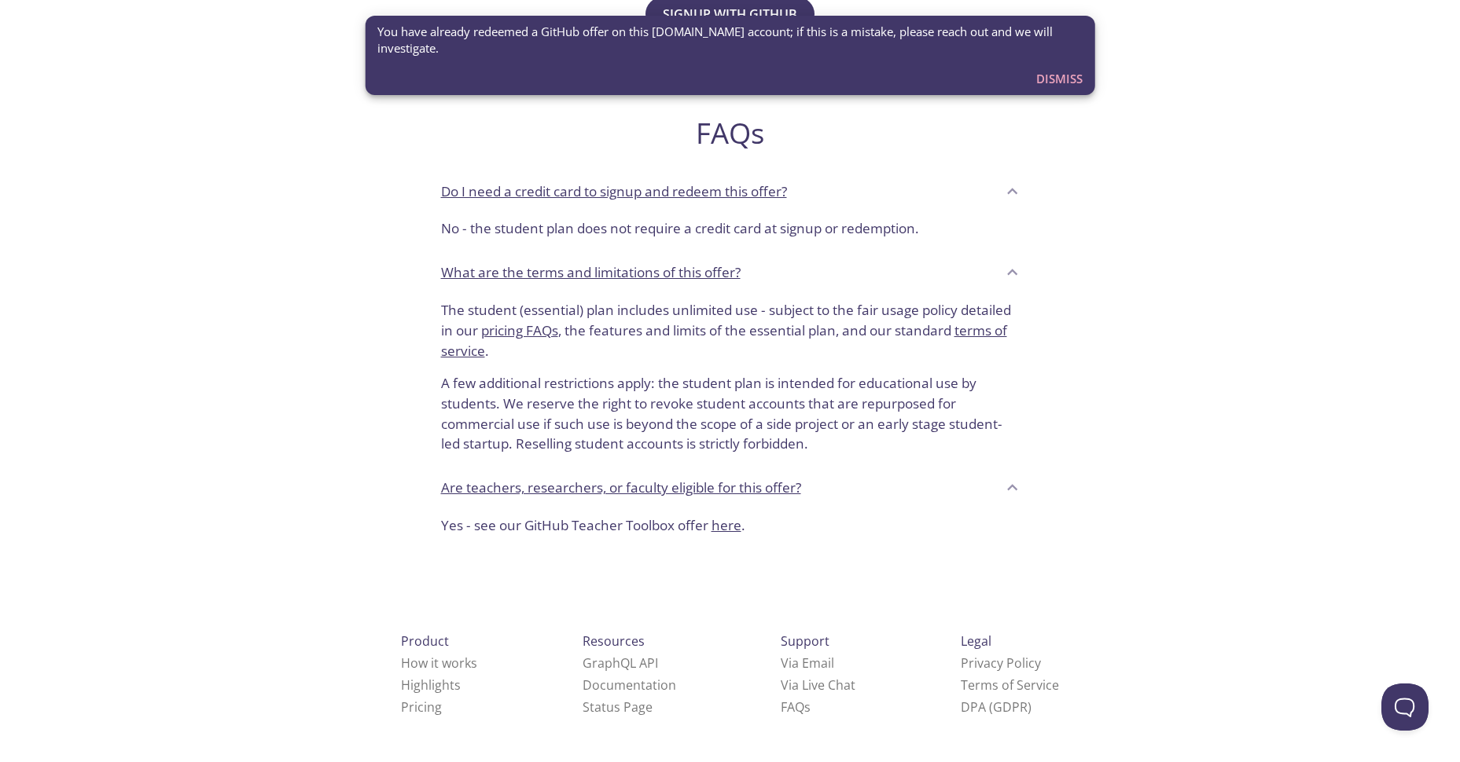
click at [883, 273] on div "What are the terms and limitations of this offer?" at bounding box center [718, 272] width 555 height 27
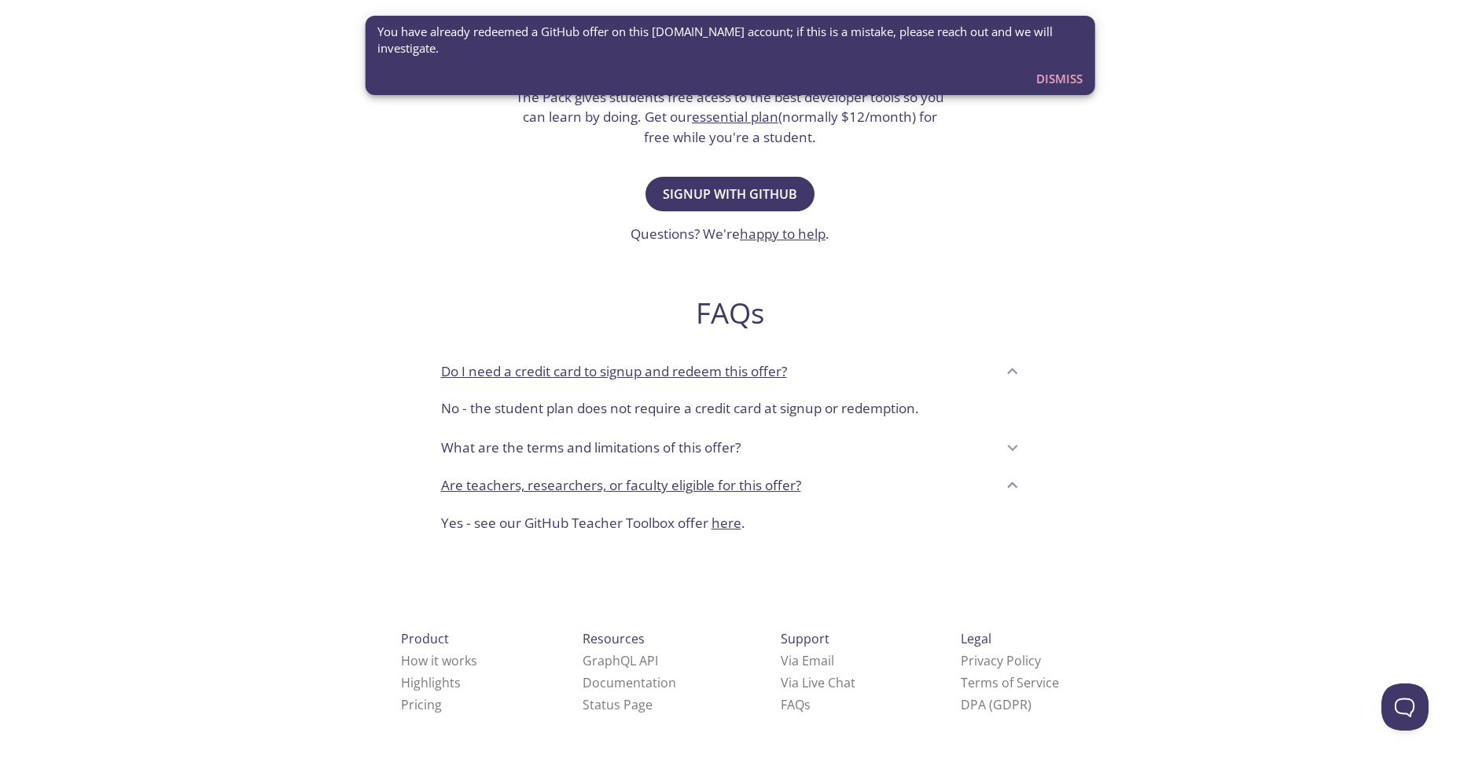
scroll to position [320, 0]
